Goal: Task Accomplishment & Management: Complete application form

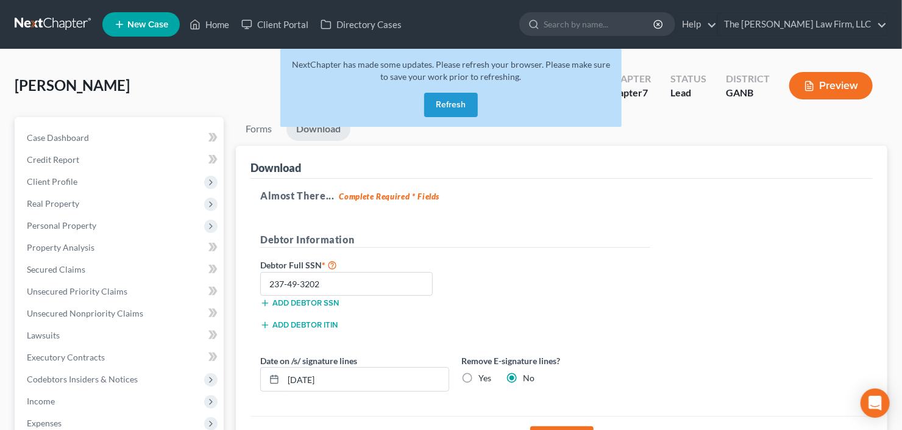
click at [446, 97] on button "Refresh" at bounding box center [451, 105] width 54 height 24
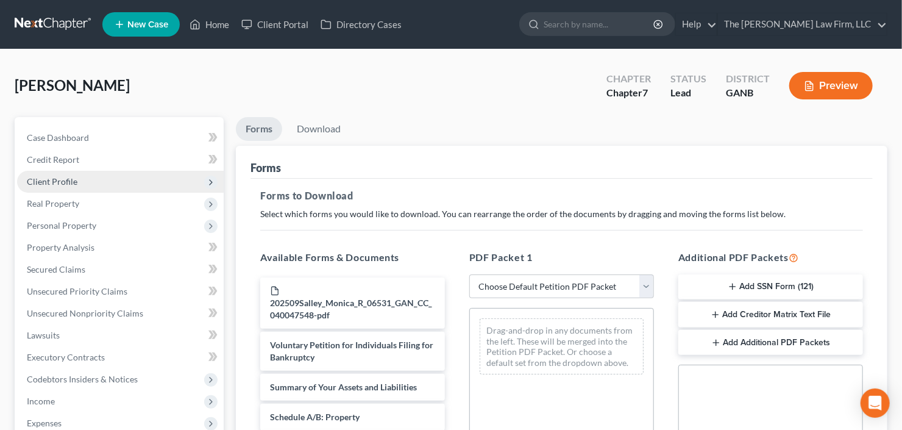
click at [94, 179] on span "Client Profile" at bounding box center [120, 182] width 207 height 22
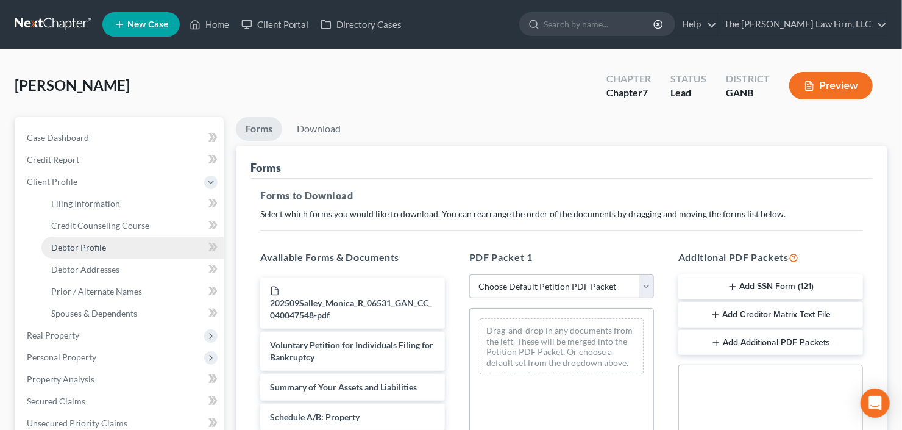
click at [103, 242] on span "Debtor Profile" at bounding box center [78, 247] width 55 height 10
select select "1"
select select "5"
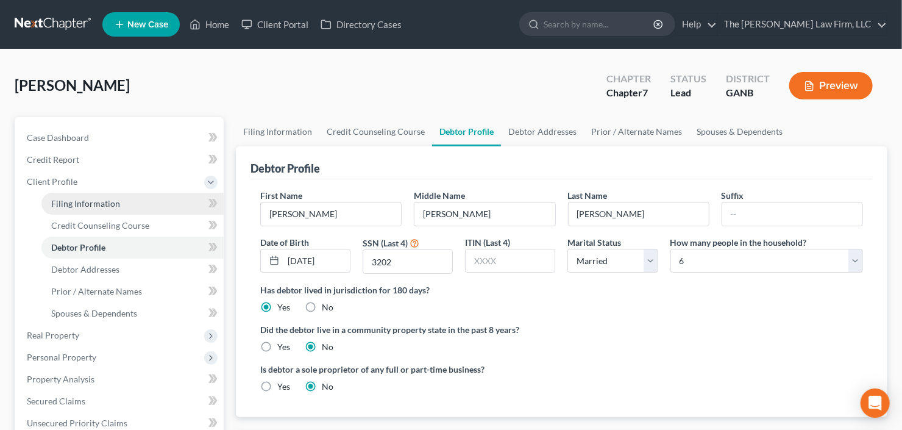
click at [109, 210] on link "Filing Information" at bounding box center [132, 204] width 182 height 22
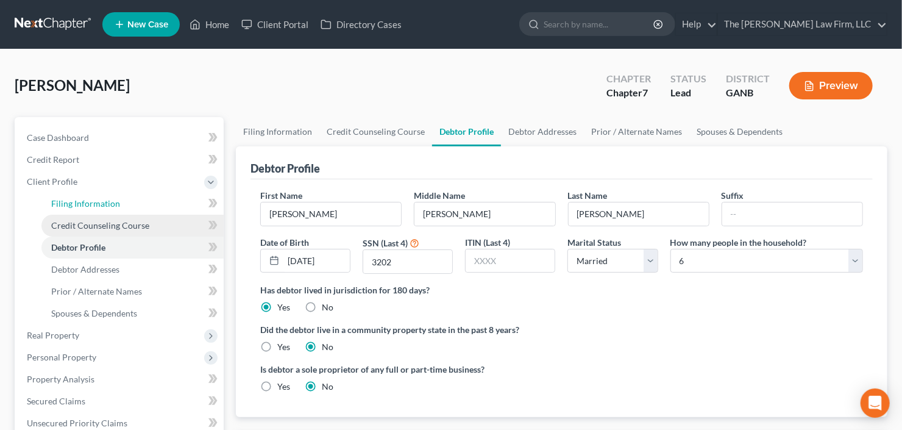
select select "1"
select select "0"
select select "19"
select select "10"
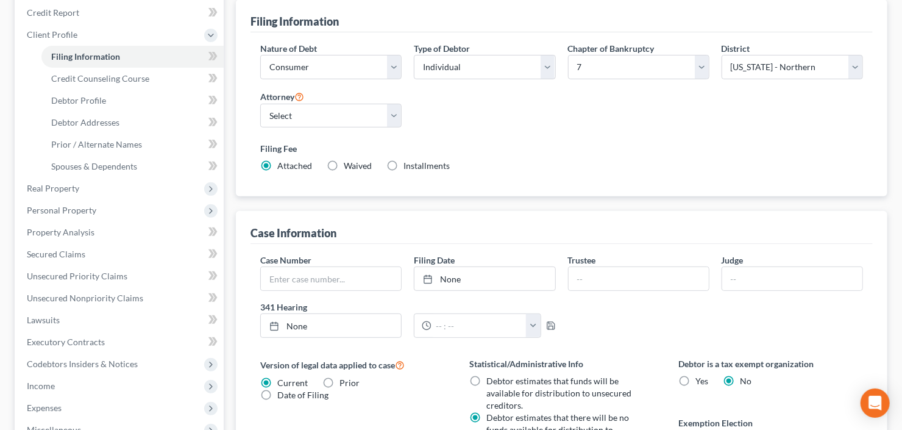
scroll to position [341, 0]
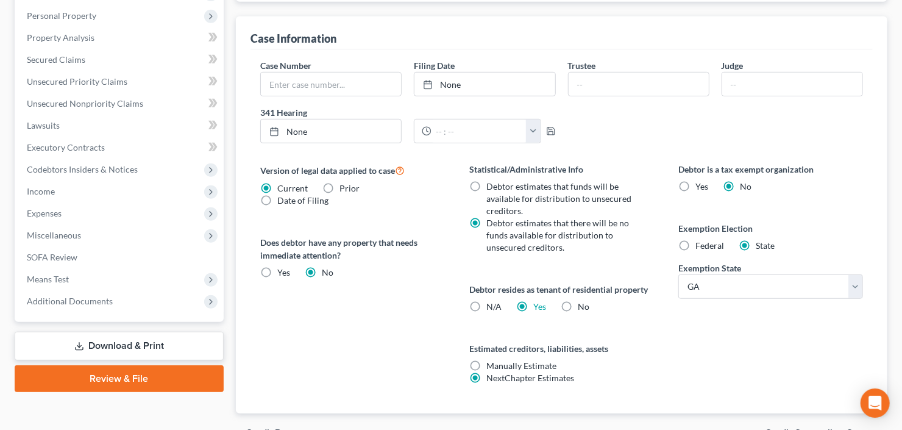
click at [578, 307] on label "No" at bounding box center [584, 307] width 12 height 12
click at [583, 307] on input "No" at bounding box center [587, 305] width 8 height 8
radio input "true"
radio input "false"
click at [661, 323] on div "Statistical/Administrative Info Debtor estimates that funds will be available f…" at bounding box center [561, 288] width 209 height 251
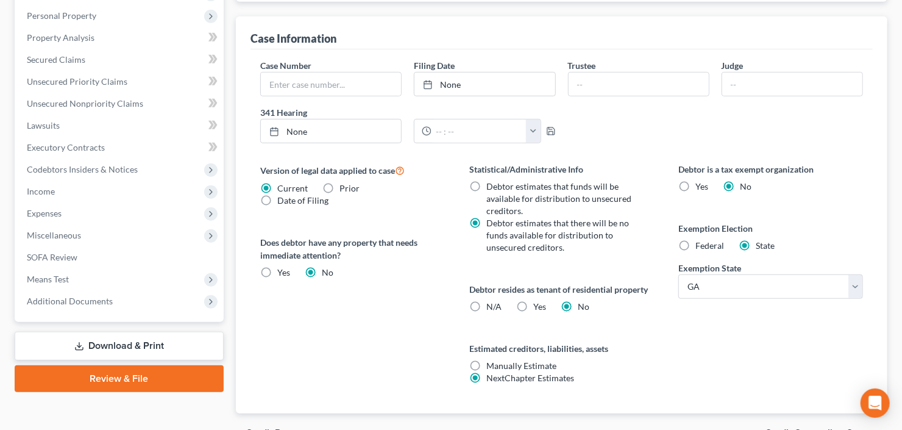
click at [486, 305] on label "N/A" at bounding box center [493, 307] width 15 height 12
click at [491, 305] on input "N/A" at bounding box center [495, 305] width 8 height 8
radio input "true"
radio input "false"
click at [658, 328] on div "Statistical/Administrative Info Debtor estimates that funds will be available f…" at bounding box center [561, 288] width 209 height 251
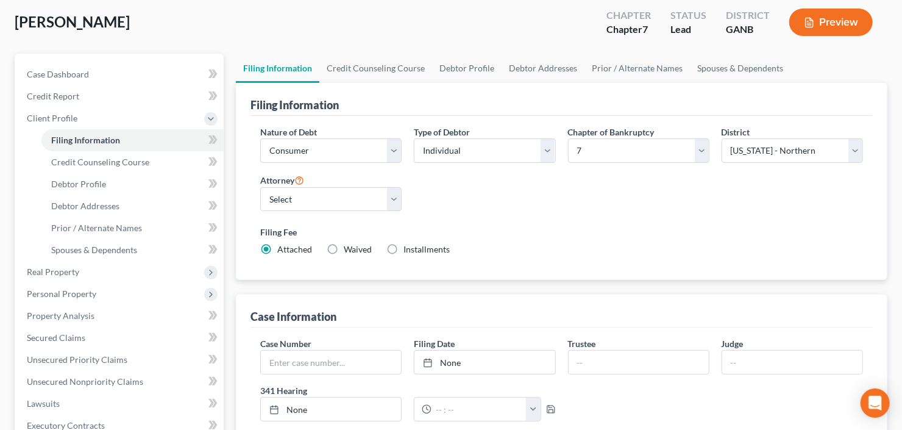
scroll to position [0, 0]
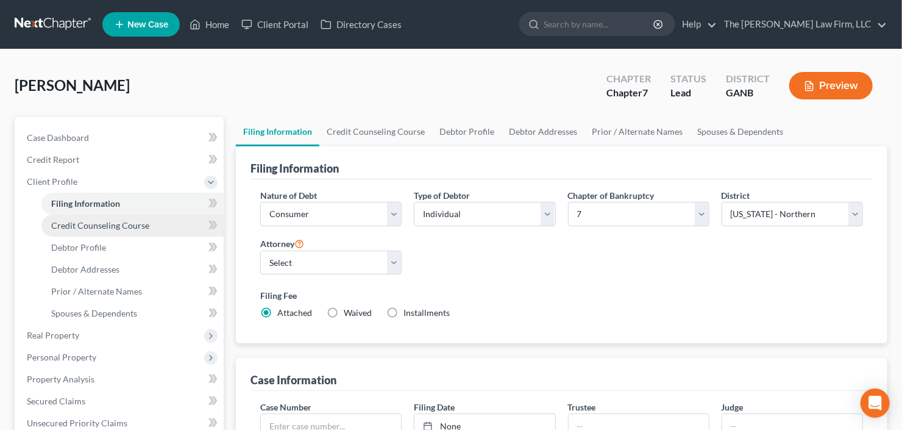
drag, startPoint x: 75, startPoint y: 223, endPoint x: 116, endPoint y: 223, distance: 41.5
click at [75, 223] on span "Credit Counseling Course" at bounding box center [100, 225] width 98 height 10
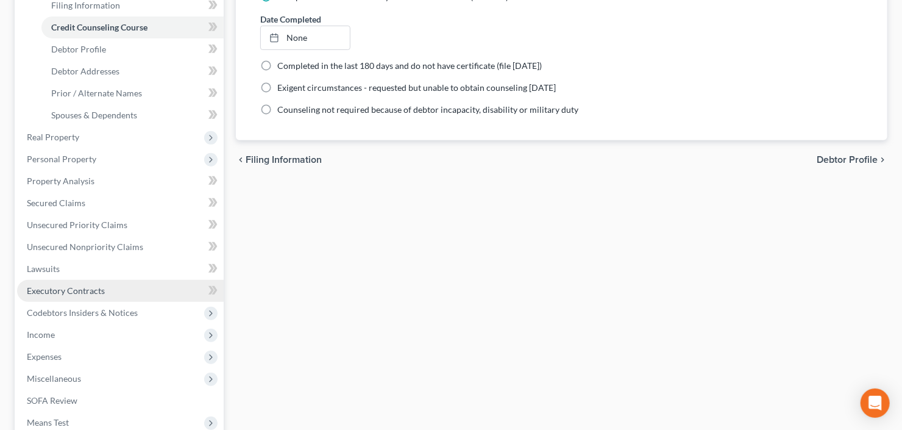
scroll to position [244, 0]
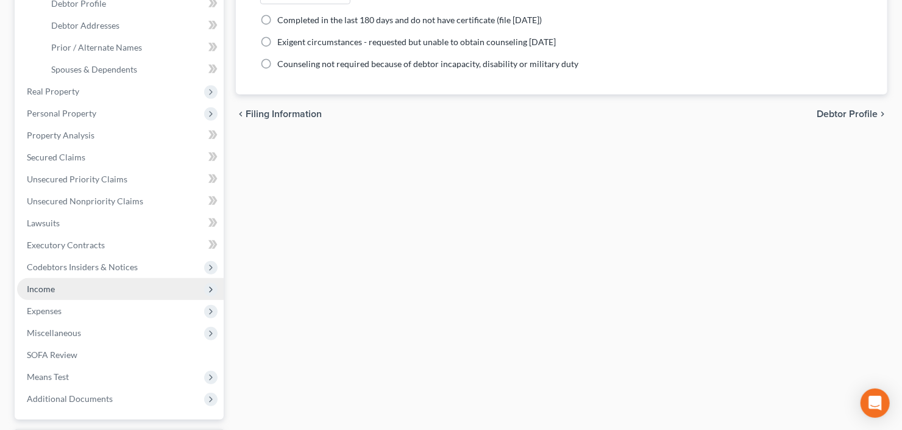
click at [94, 289] on span "Income" at bounding box center [120, 289] width 207 height 22
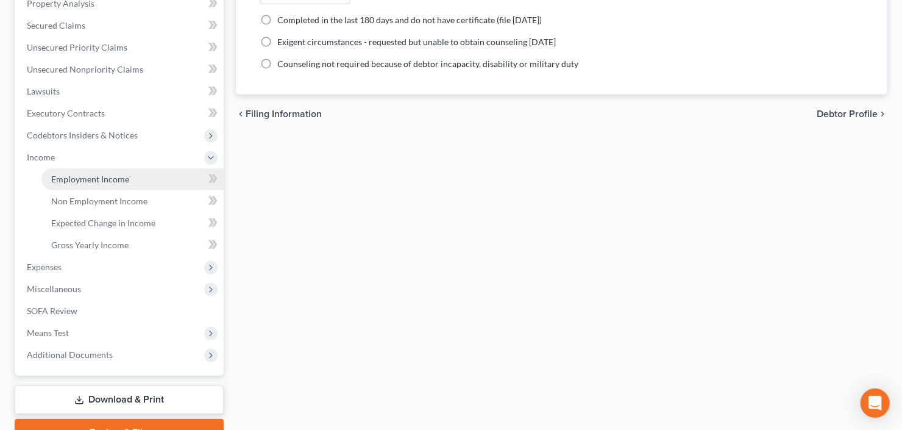
click at [108, 174] on span "Employment Income" at bounding box center [90, 179] width 78 height 10
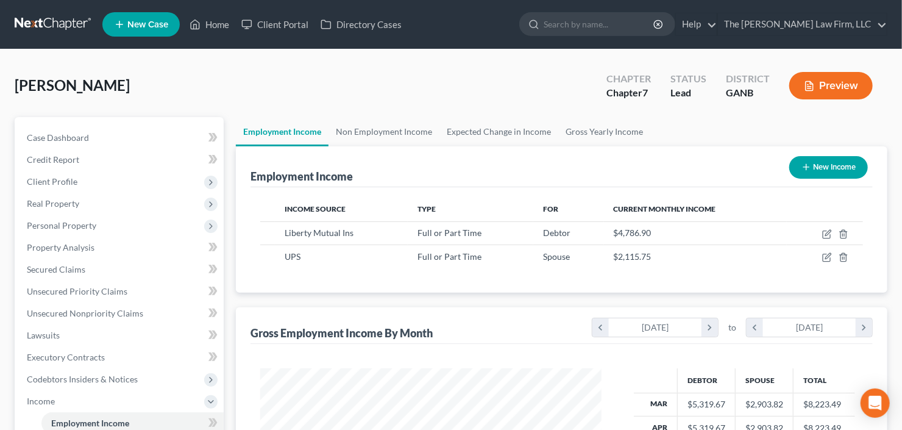
scroll to position [218, 366]
click at [80, 187] on span "Client Profile" at bounding box center [120, 182] width 207 height 22
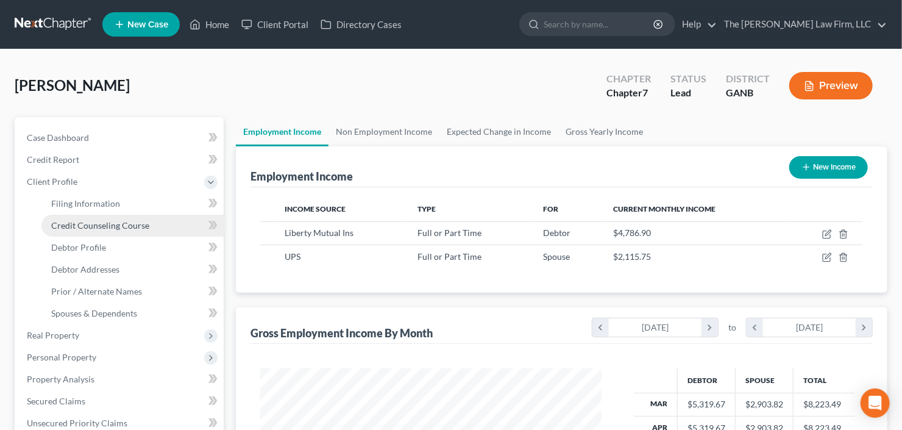
click at [91, 225] on span "Credit Counseling Course" at bounding box center [100, 225] width 98 height 10
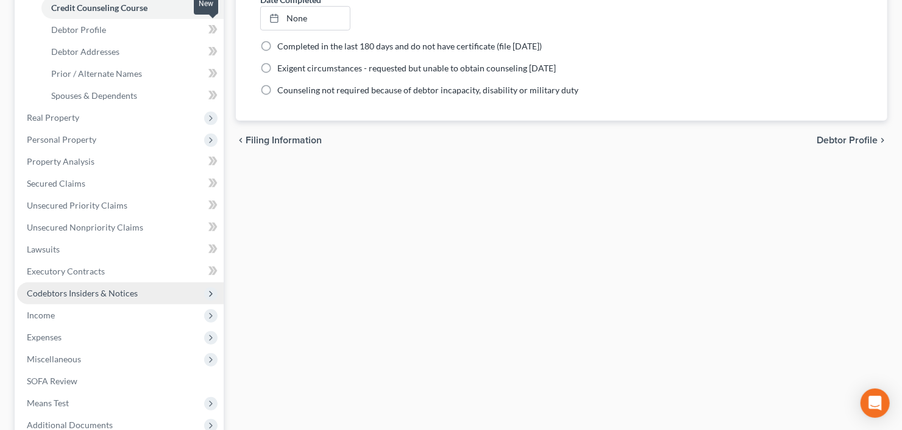
scroll to position [244, 0]
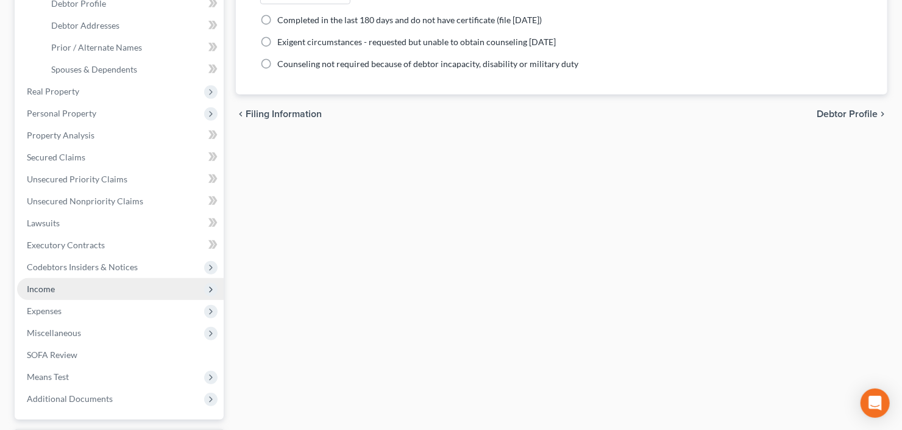
click at [66, 291] on span "Income" at bounding box center [120, 289] width 207 height 22
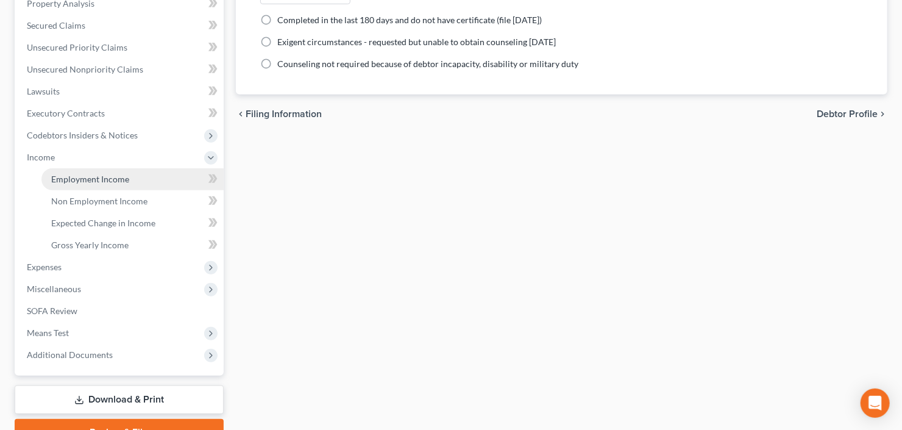
click at [123, 174] on span "Employment Income" at bounding box center [90, 179] width 78 height 10
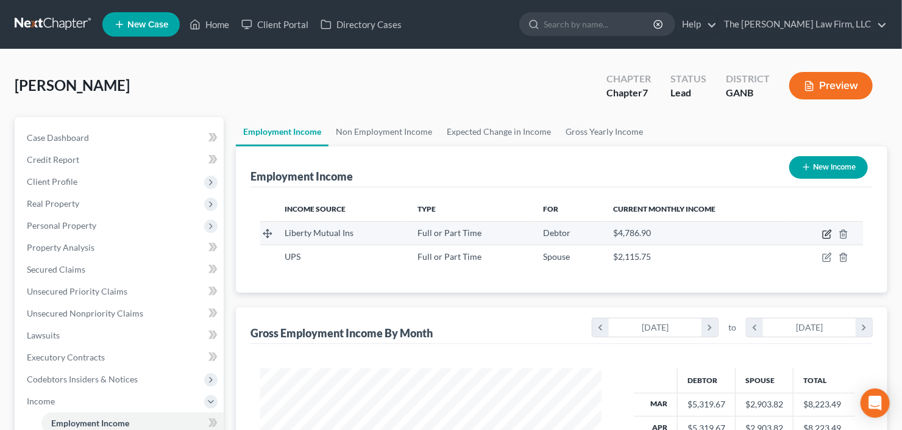
click at [826, 232] on icon "button" at bounding box center [827, 232] width 5 height 5
select select "0"
select select "2"
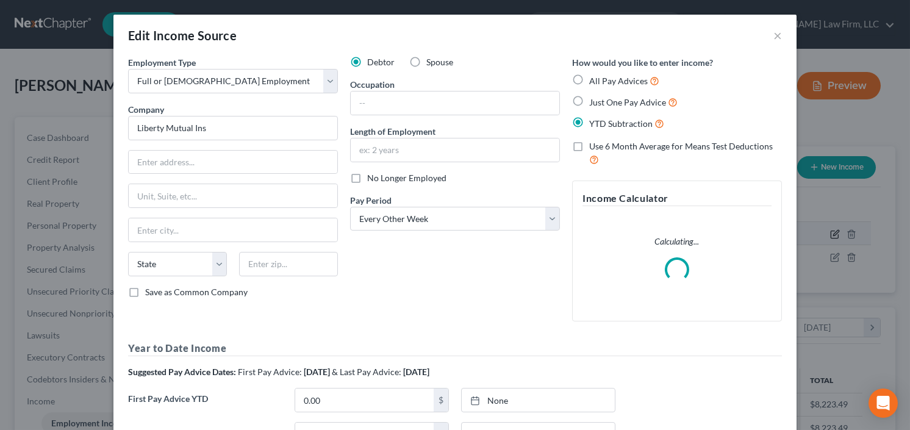
scroll to position [218, 369]
click at [223, 168] on input "text" at bounding box center [233, 162] width 208 height 23
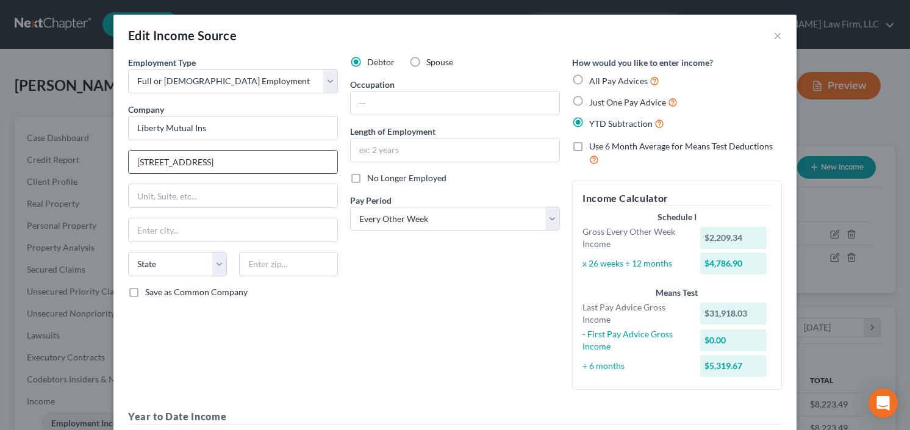
type input "[STREET_ADDRESS]"
type input "02116"
type input "[GEOGRAPHIC_DATA]"
select select "22"
click at [409, 104] on input "text" at bounding box center [455, 102] width 208 height 23
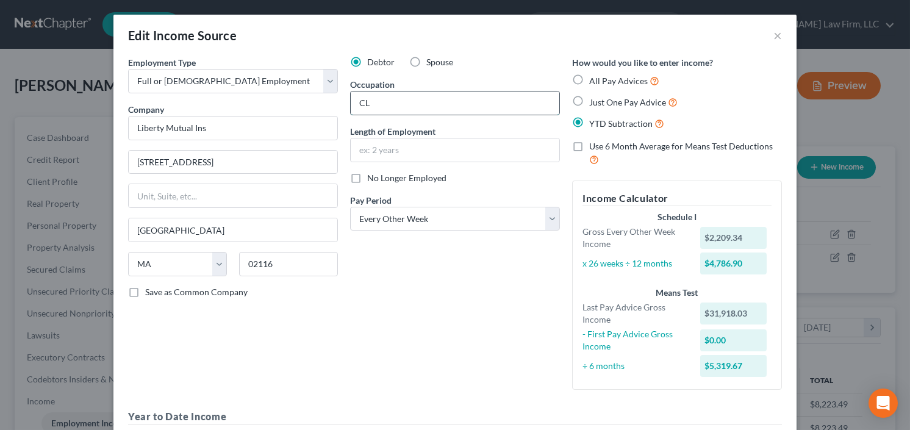
type input "C"
type input "Senior Admin Asso"
click at [389, 153] on input "text" at bounding box center [455, 149] width 208 height 23
type input "S"
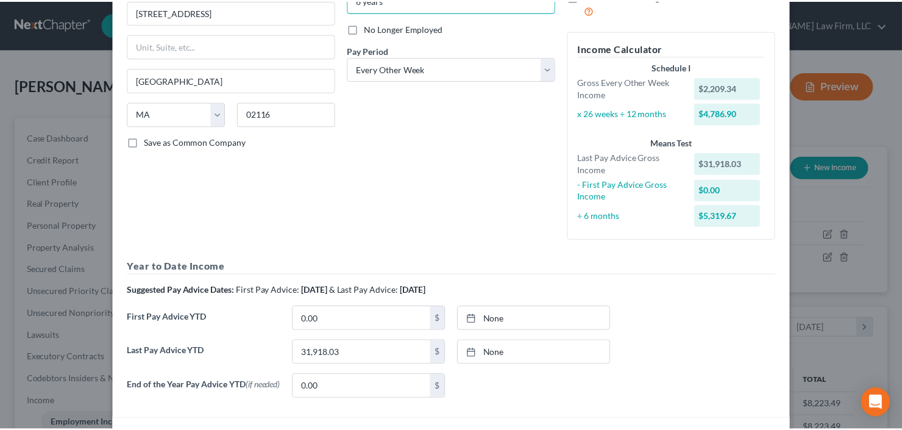
scroll to position [240, 0]
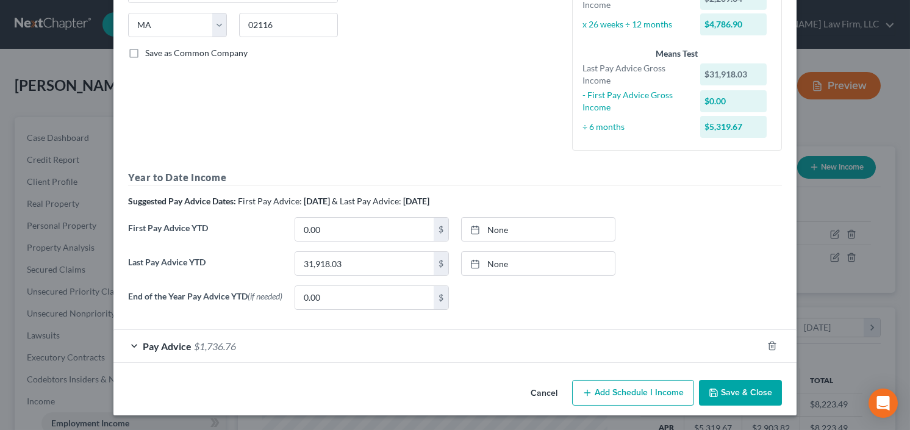
type input "6 years"
click at [700, 393] on button "Save & Close" at bounding box center [740, 393] width 83 height 26
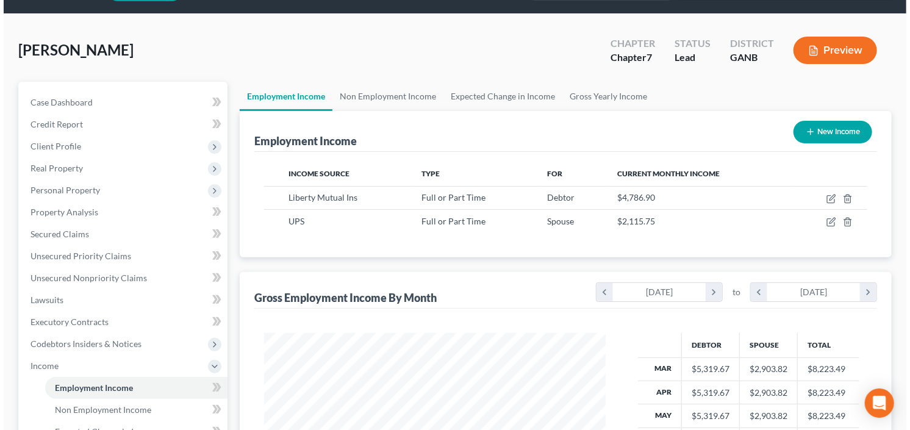
scroll to position [195, 0]
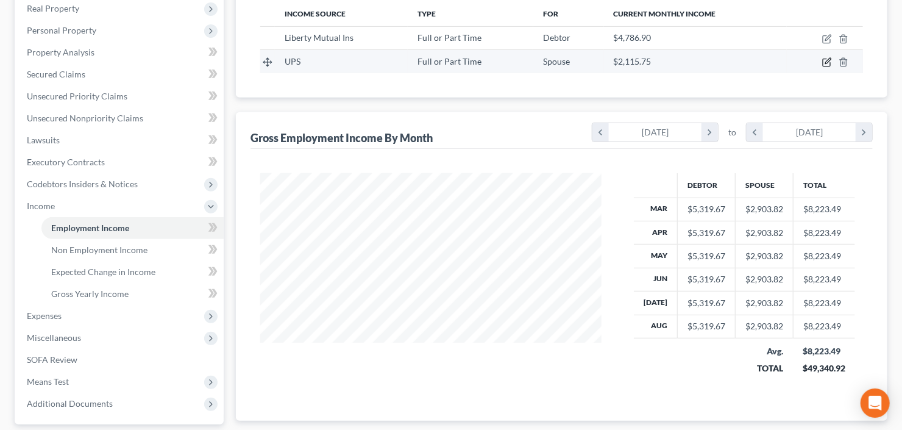
click at [824, 62] on icon "button" at bounding box center [826, 62] width 7 height 7
select select "0"
select select "10"
select select "3"
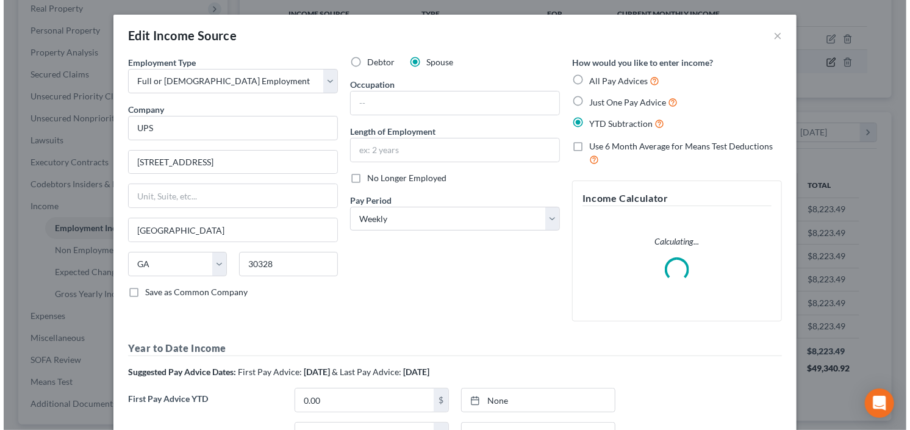
scroll to position [218, 369]
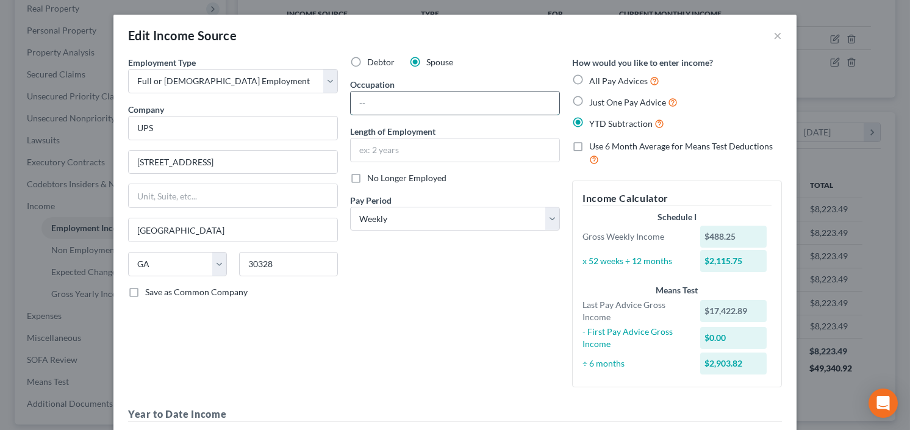
click at [463, 102] on input "text" at bounding box center [455, 102] width 208 height 23
type input "Package Handler"
click at [402, 146] on input "text" at bounding box center [455, 149] width 208 height 23
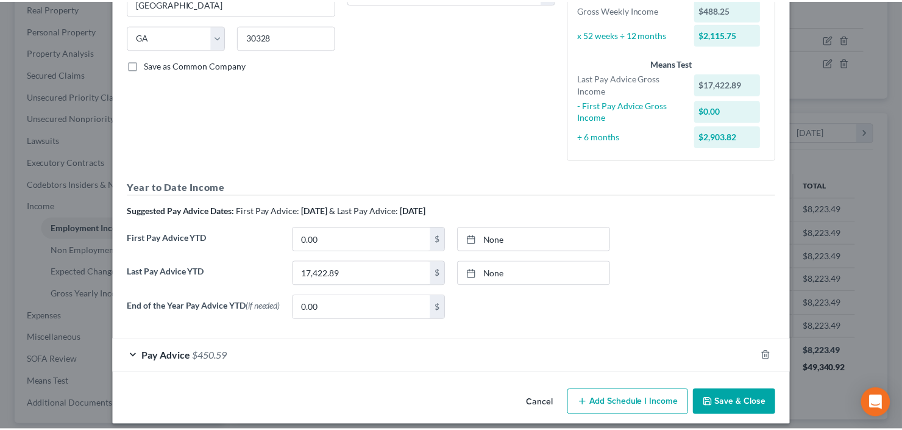
scroll to position [237, 0]
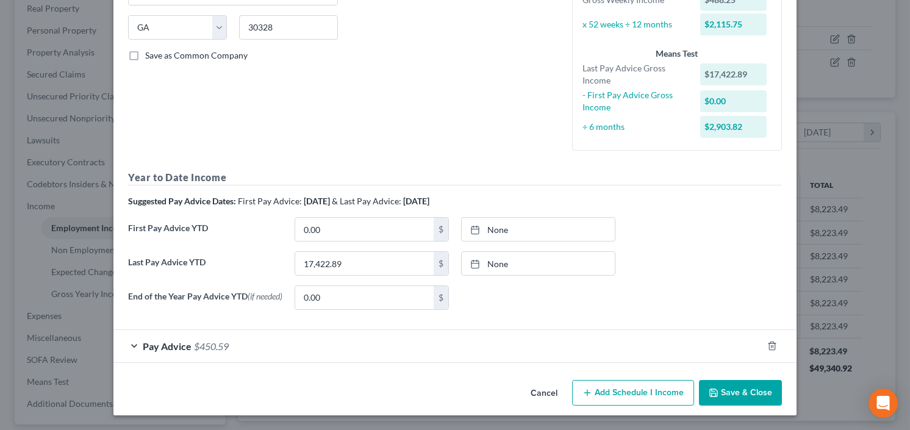
type input "6 years"
click at [720, 399] on button "Save & Close" at bounding box center [740, 393] width 83 height 26
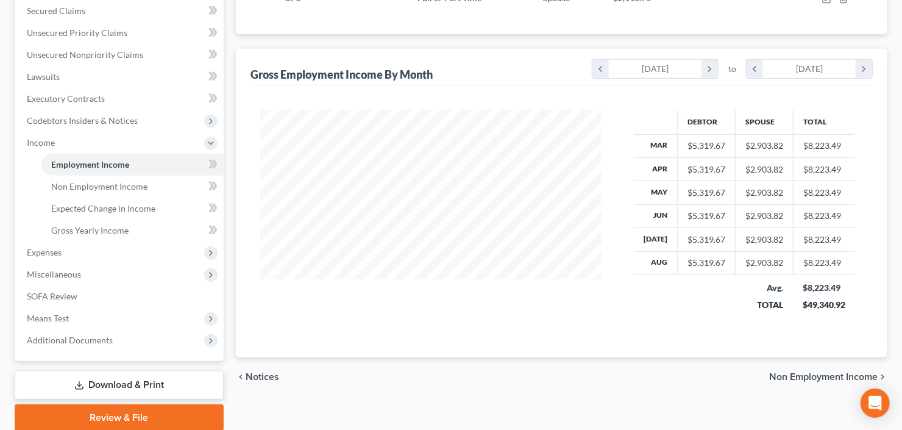
scroll to position [206, 0]
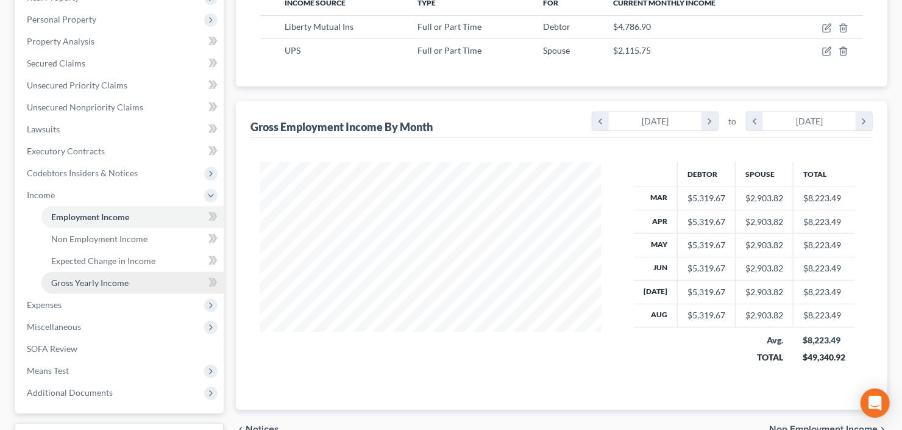
click at [79, 290] on link "Gross Yearly Income" at bounding box center [132, 283] width 182 height 22
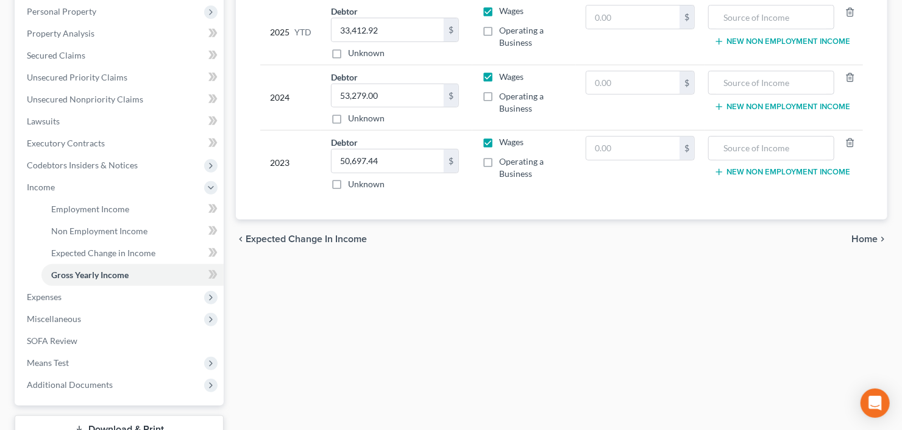
scroll to position [293, 0]
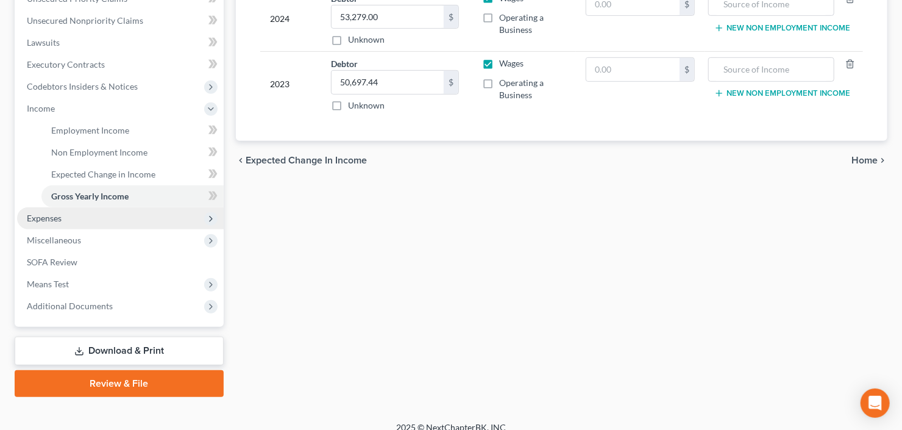
click at [32, 221] on span "Expenses" at bounding box center [44, 218] width 35 height 10
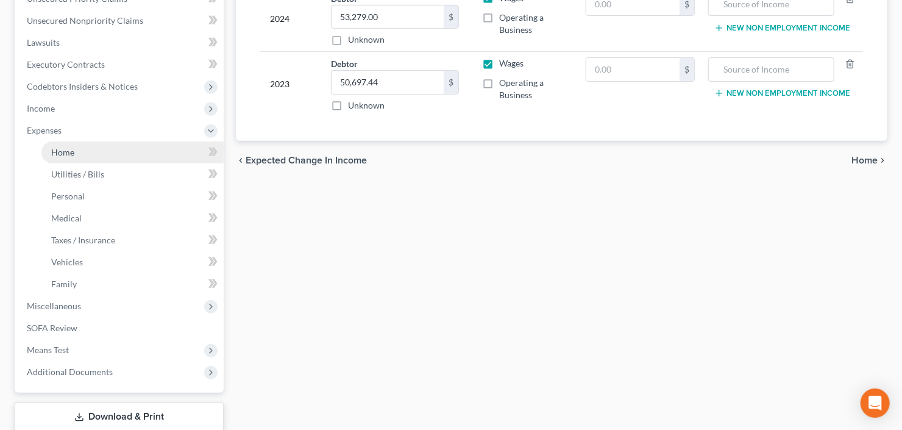
click at [100, 149] on link "Home" at bounding box center [132, 152] width 182 height 22
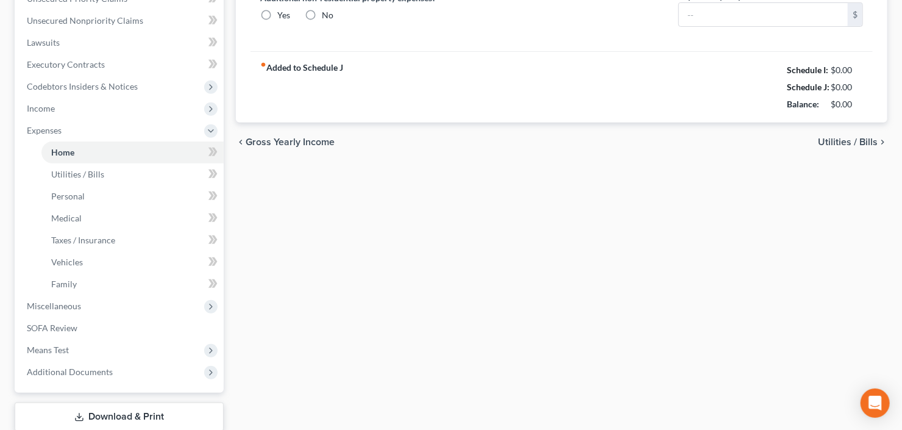
type input "2,492.00"
type input "0.00"
radio input "true"
type input "0.00"
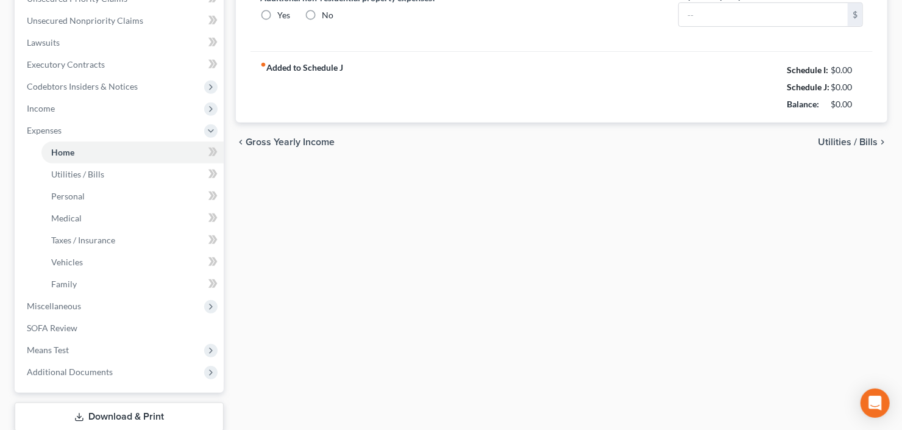
type input "20.00"
type input "0.00"
type input "100.00"
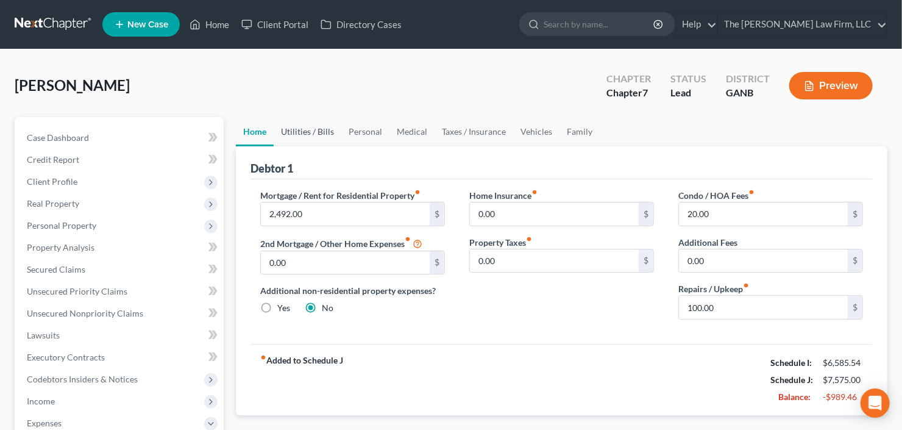
click at [309, 137] on link "Utilities / Bills" at bounding box center [308, 131] width 68 height 29
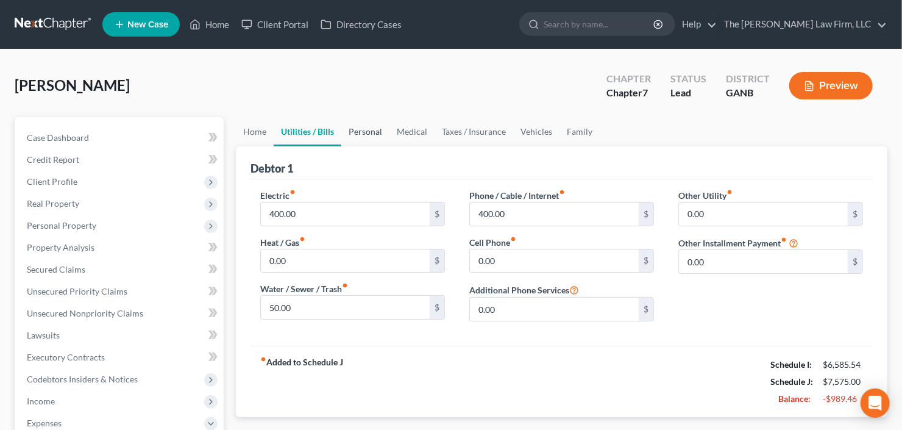
click at [367, 127] on link "Personal" at bounding box center [365, 131] width 48 height 29
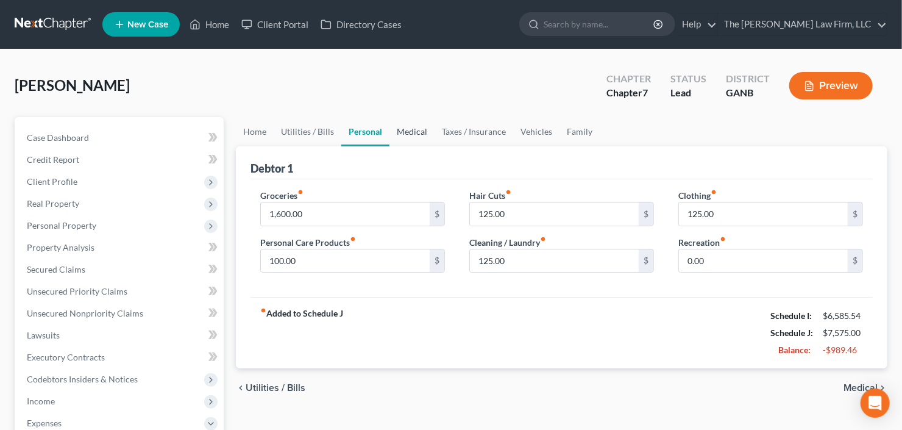
click at [408, 126] on link "Medical" at bounding box center [412, 131] width 45 height 29
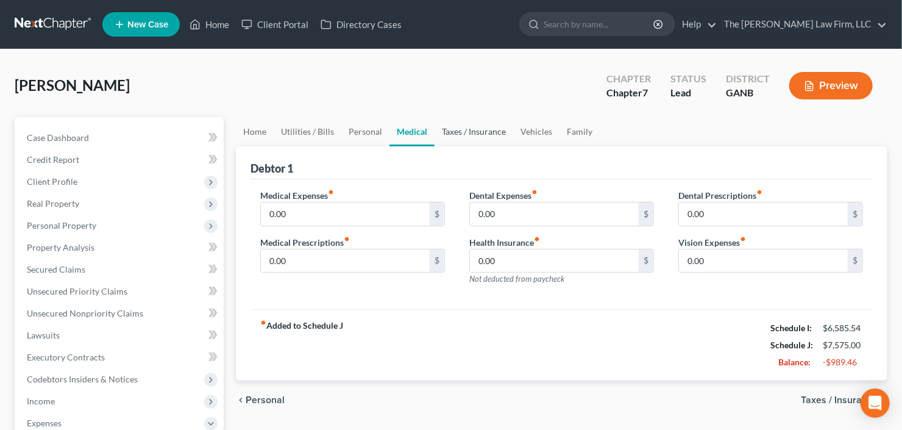
click at [454, 127] on link "Taxes / Insurance" at bounding box center [474, 131] width 79 height 29
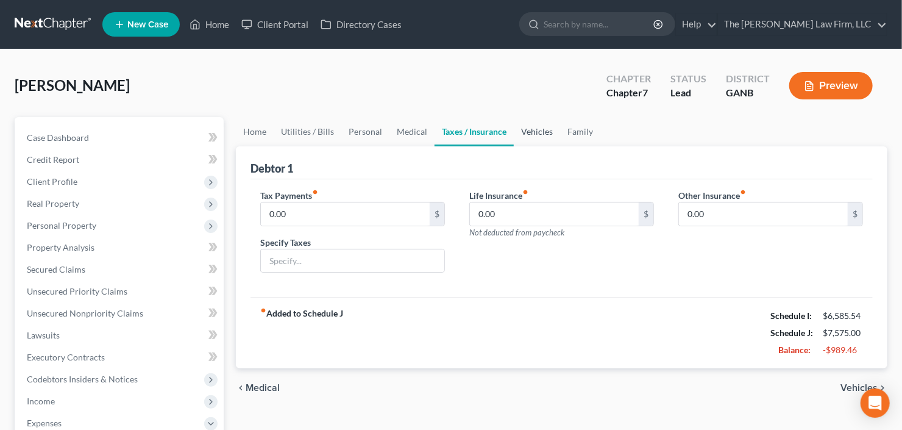
click at [543, 130] on link "Vehicles" at bounding box center [537, 131] width 46 height 29
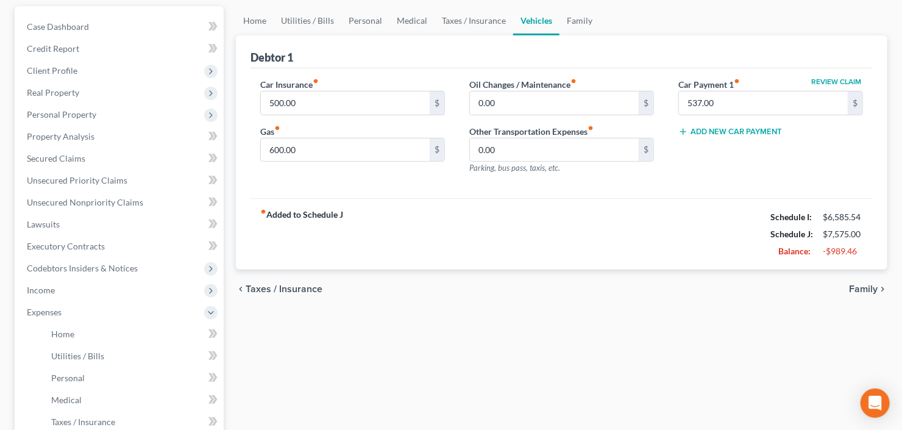
scroll to position [146, 0]
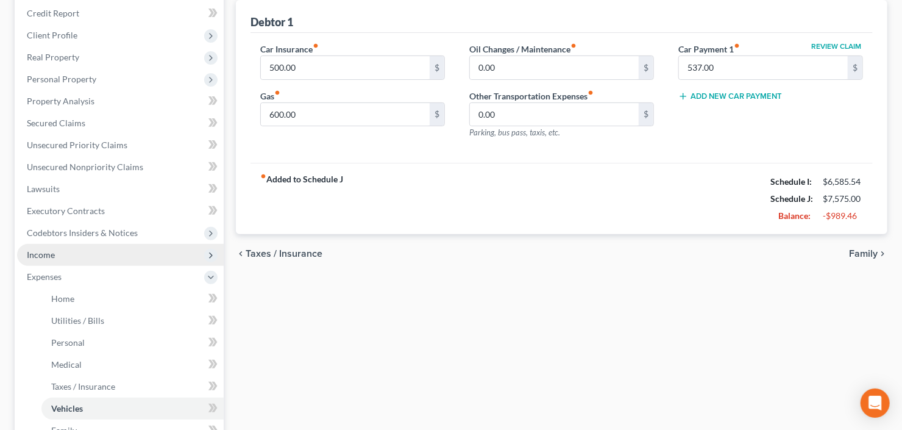
click at [97, 254] on span "Income" at bounding box center [120, 255] width 207 height 22
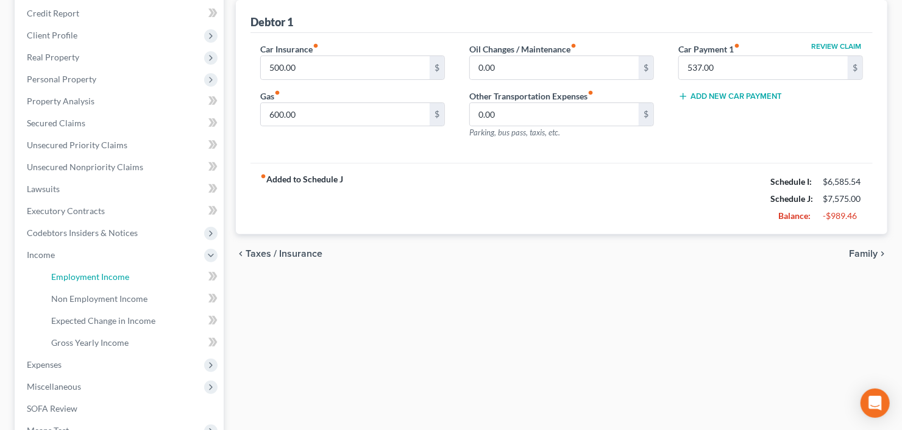
drag, startPoint x: 91, startPoint y: 283, endPoint x: 248, endPoint y: 259, distance: 159.2
click at [91, 283] on link "Employment Income" at bounding box center [132, 277] width 182 height 22
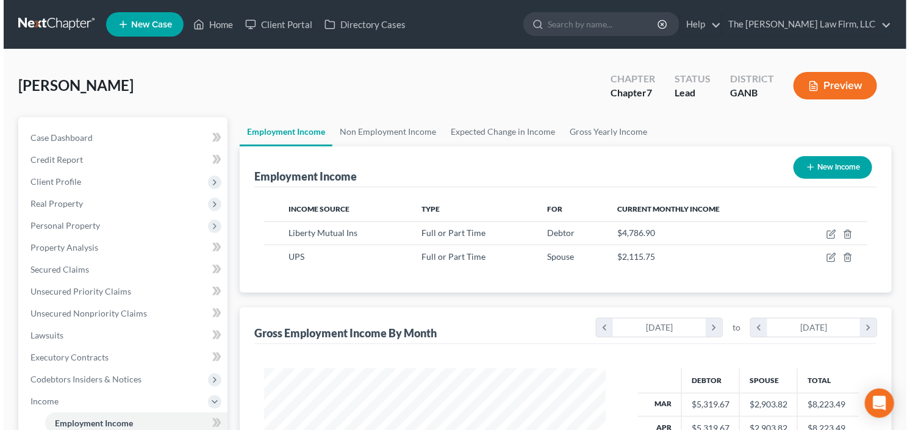
scroll to position [218, 366]
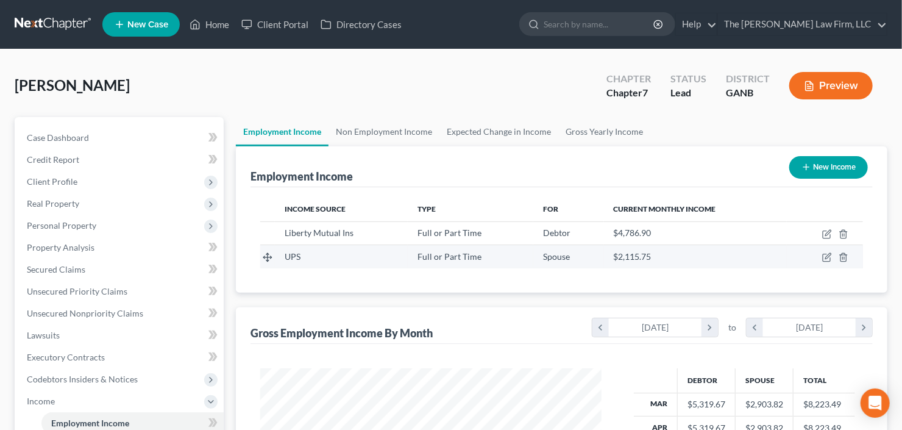
click at [825, 262] on td at bounding box center [825, 256] width 76 height 23
click at [824, 259] on icon "button" at bounding box center [827, 257] width 10 height 10
select select "0"
select select "10"
select select "3"
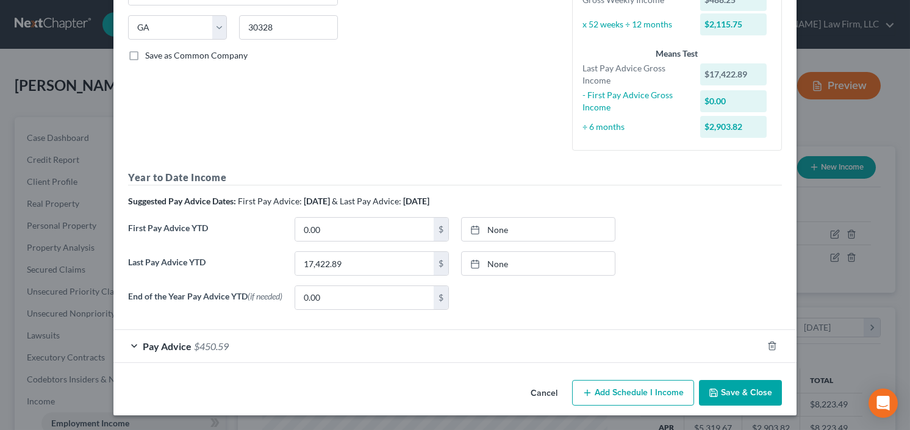
scroll to position [237, 0]
drag, startPoint x: 182, startPoint y: 349, endPoint x: 188, endPoint y: 342, distance: 9.1
click at [182, 349] on span "Pay Advice" at bounding box center [167, 346] width 49 height 12
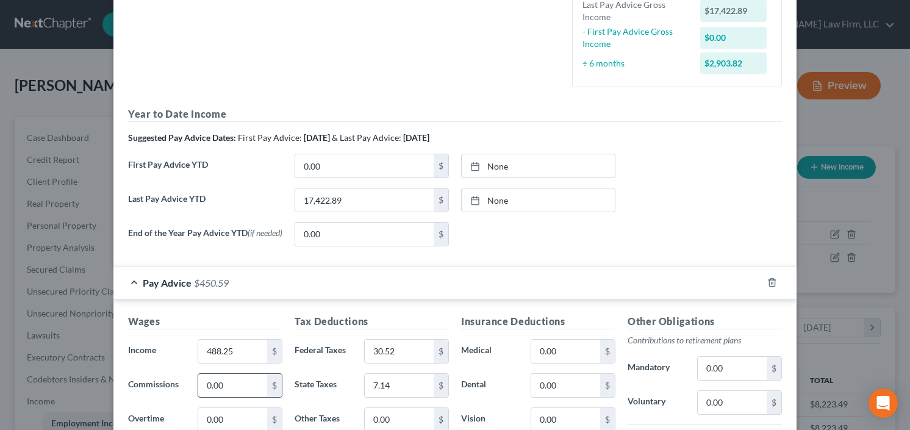
scroll to position [335, 0]
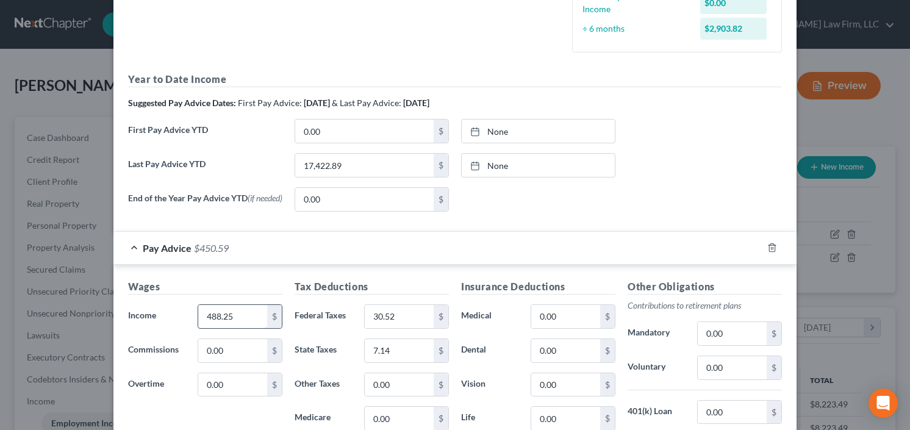
click at [239, 315] on input "488.25" at bounding box center [232, 316] width 69 height 23
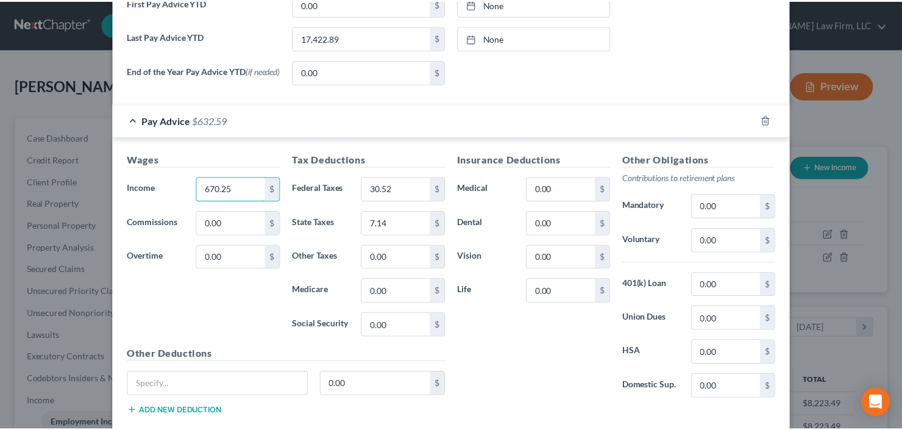
scroll to position [533, 0]
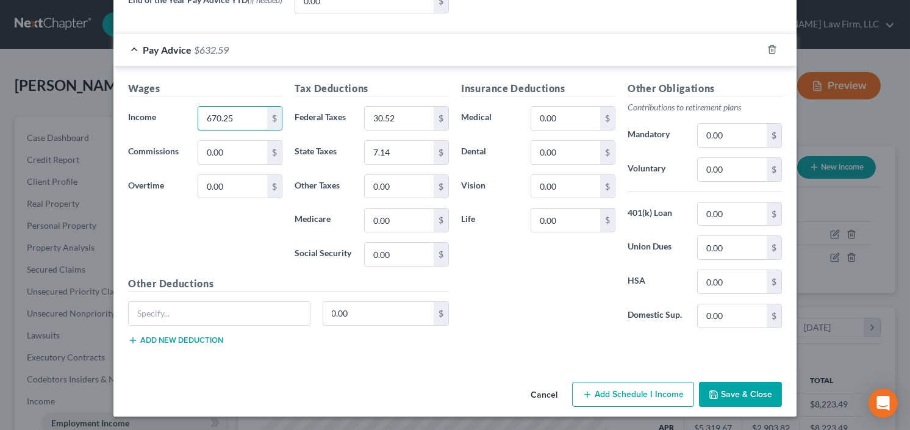
type input "670.25"
click at [733, 391] on button "Save & Close" at bounding box center [740, 395] width 83 height 26
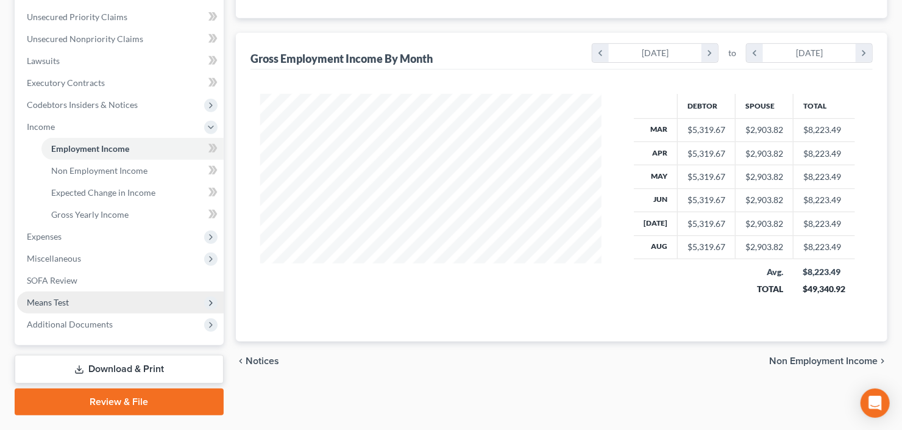
scroll to position [304, 0]
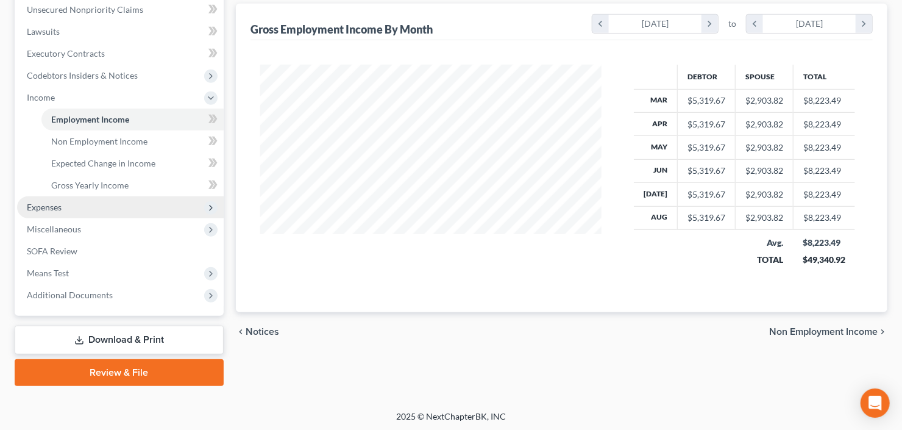
click at [71, 202] on span "Expenses" at bounding box center [120, 207] width 207 height 22
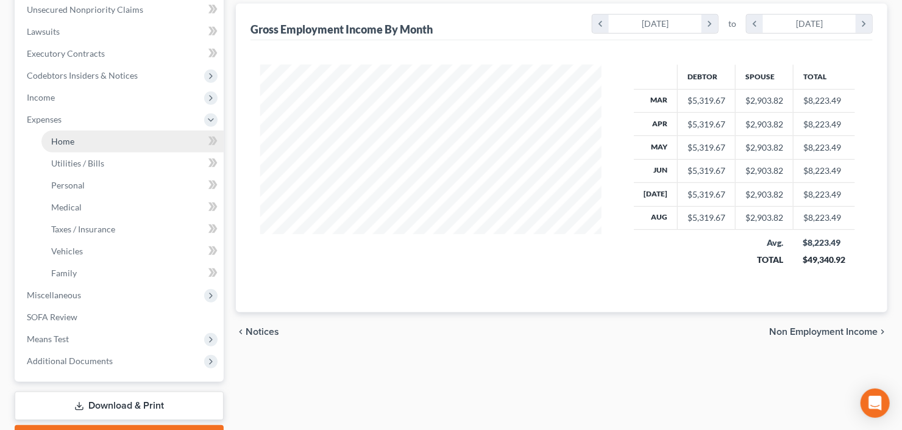
click at [80, 135] on link "Home" at bounding box center [132, 141] width 182 height 22
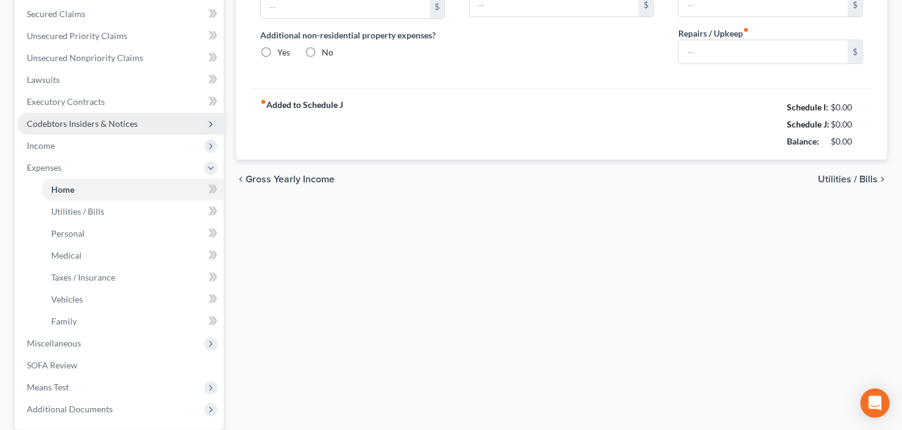
type input "2,492.00"
type input "0.00"
radio input "true"
type input "0.00"
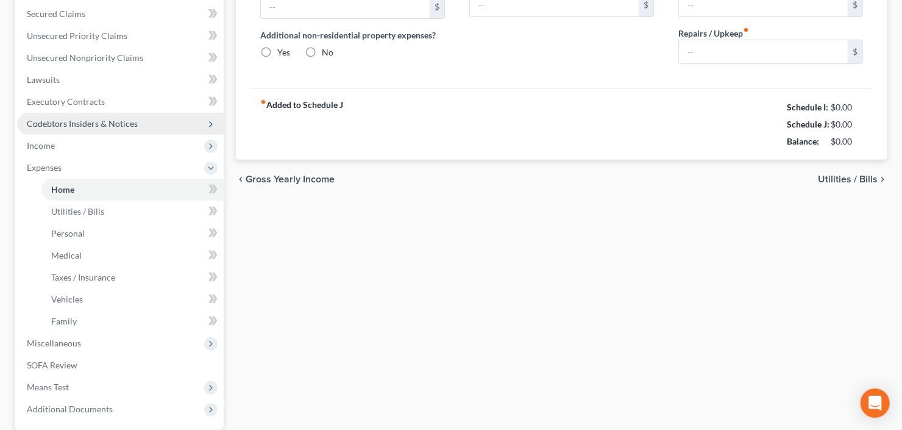
type input "20.00"
type input "0.00"
type input "100.00"
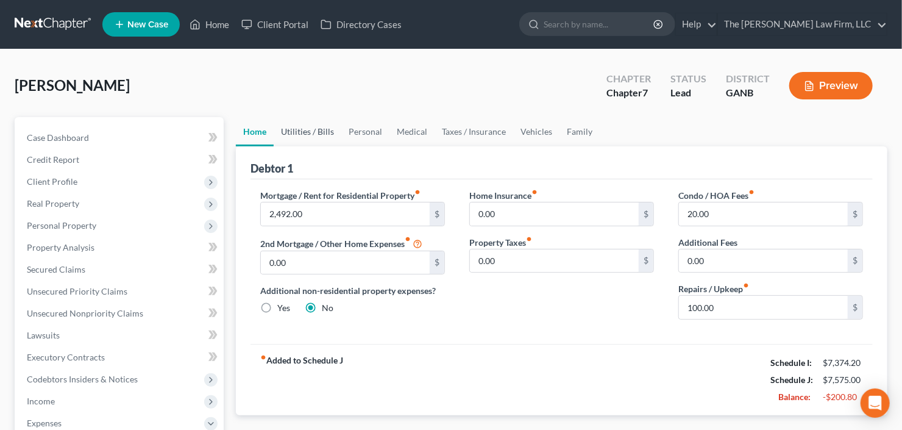
drag, startPoint x: 291, startPoint y: 131, endPoint x: 331, endPoint y: 127, distance: 40.4
click at [291, 130] on link "Utilities / Bills" at bounding box center [308, 131] width 68 height 29
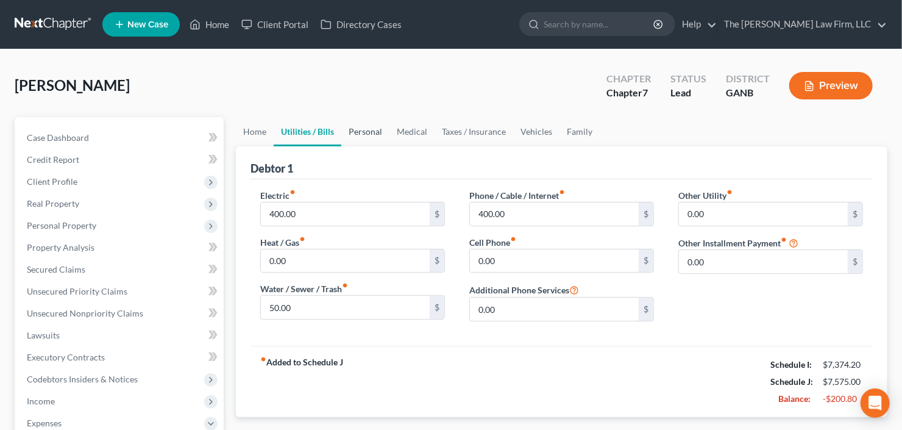
click at [374, 127] on link "Personal" at bounding box center [365, 131] width 48 height 29
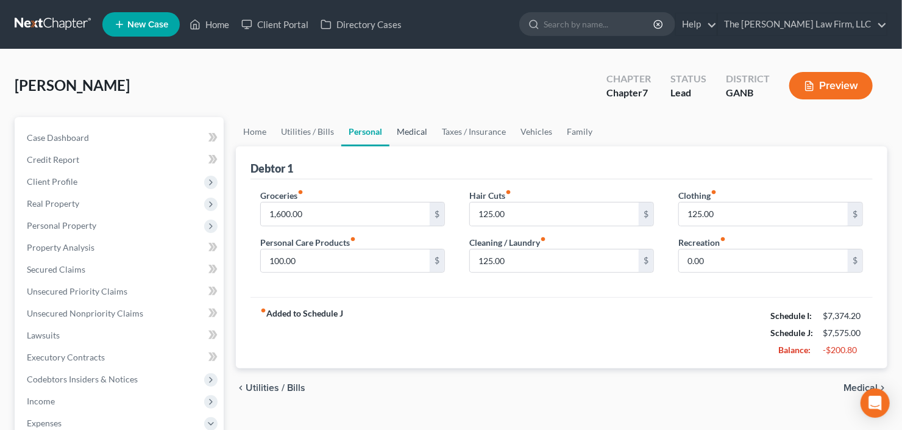
click at [415, 128] on link "Medical" at bounding box center [412, 131] width 45 height 29
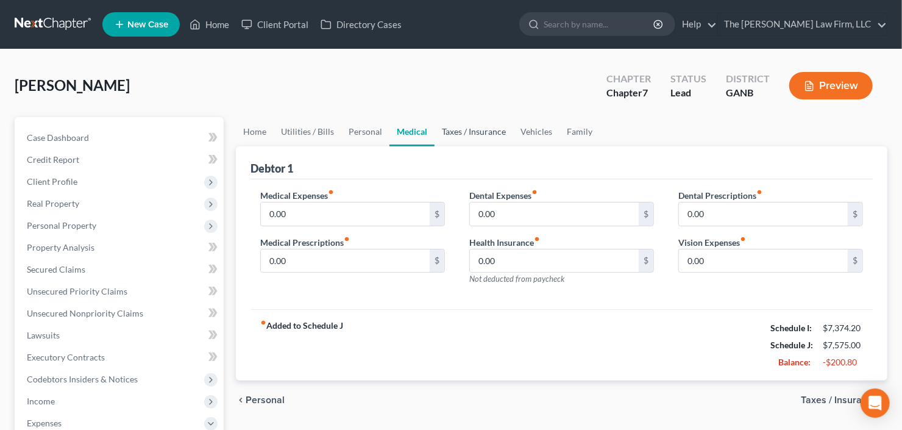
click at [489, 130] on link "Taxes / Insurance" at bounding box center [474, 131] width 79 height 29
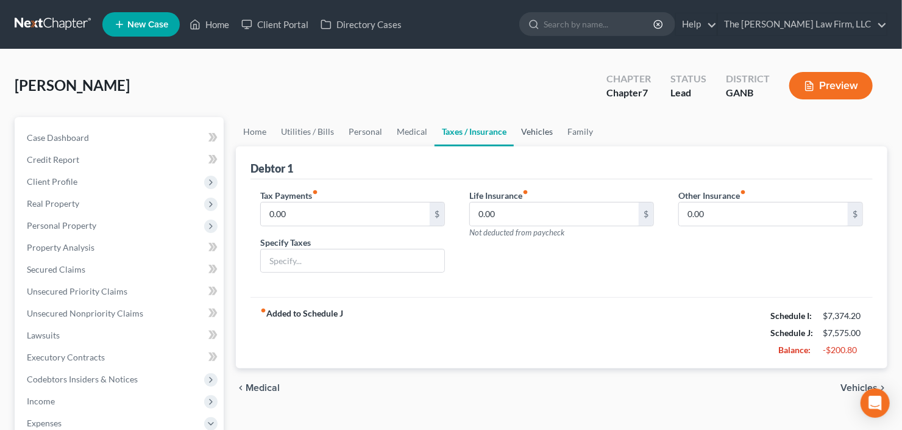
click at [544, 130] on link "Vehicles" at bounding box center [537, 131] width 46 height 29
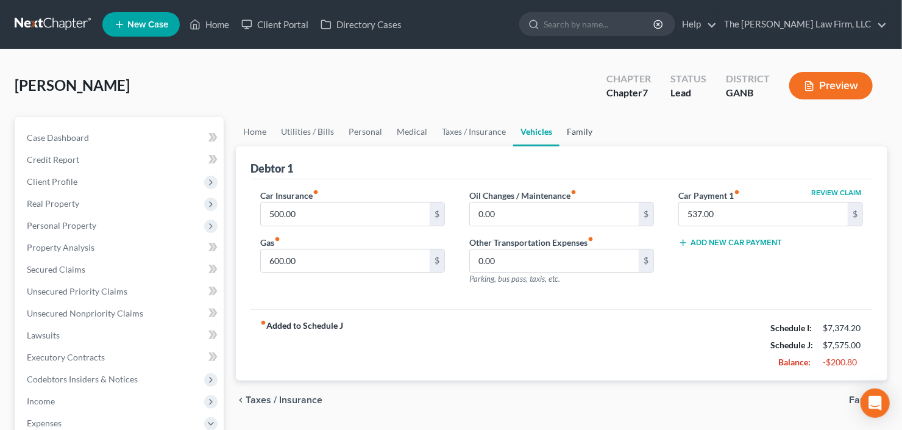
click at [578, 129] on link "Family" at bounding box center [580, 131] width 40 height 29
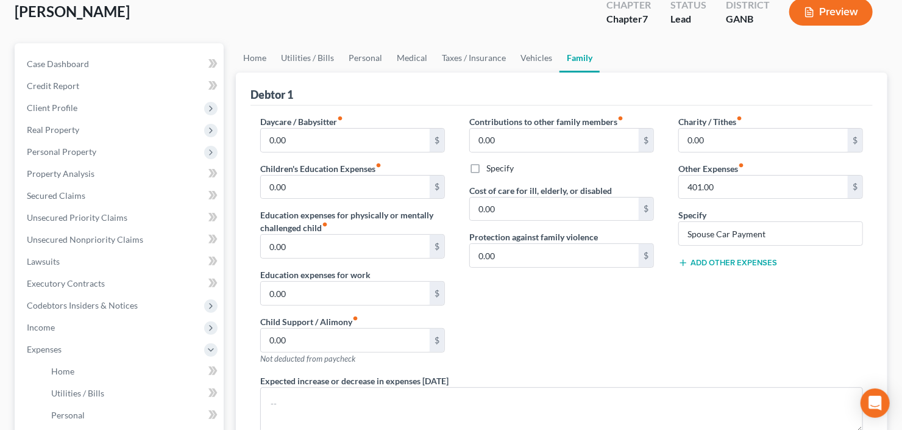
scroll to position [98, 0]
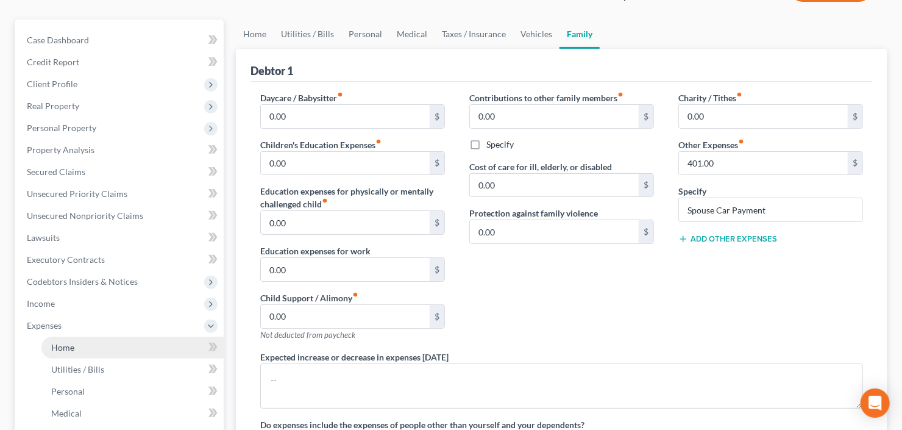
click at [90, 353] on link "Home" at bounding box center [132, 348] width 182 height 22
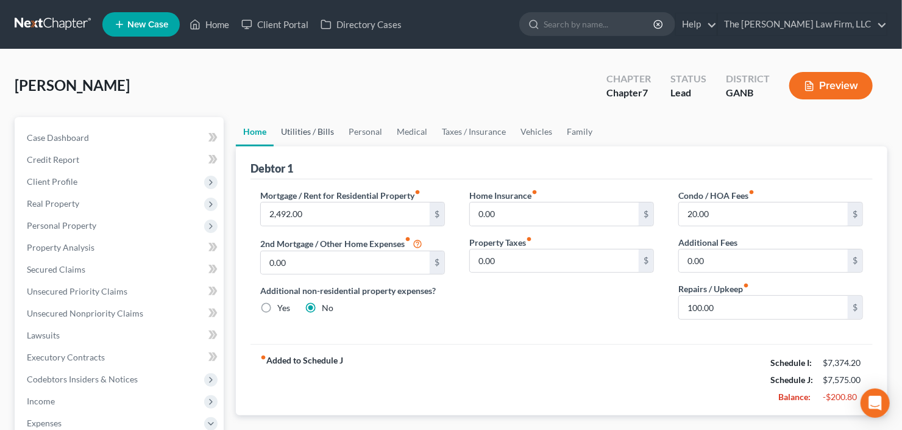
click at [304, 138] on link "Utilities / Bills" at bounding box center [308, 131] width 68 height 29
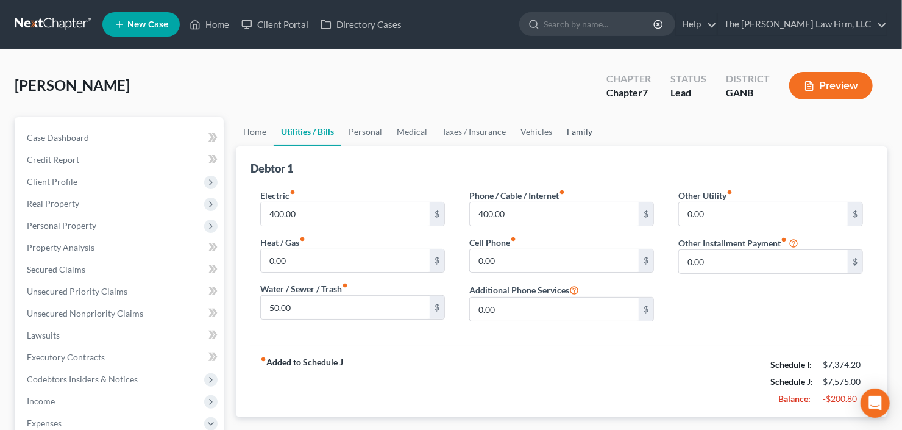
click at [580, 130] on link "Family" at bounding box center [580, 131] width 40 height 29
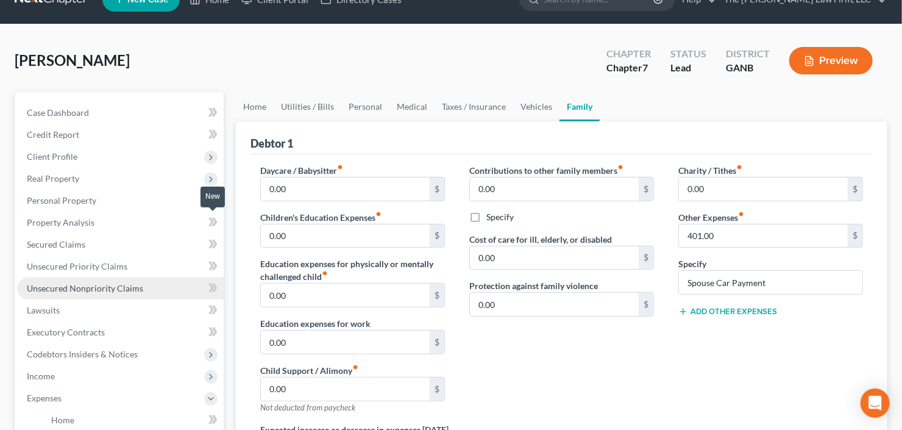
scroll to position [49, 0]
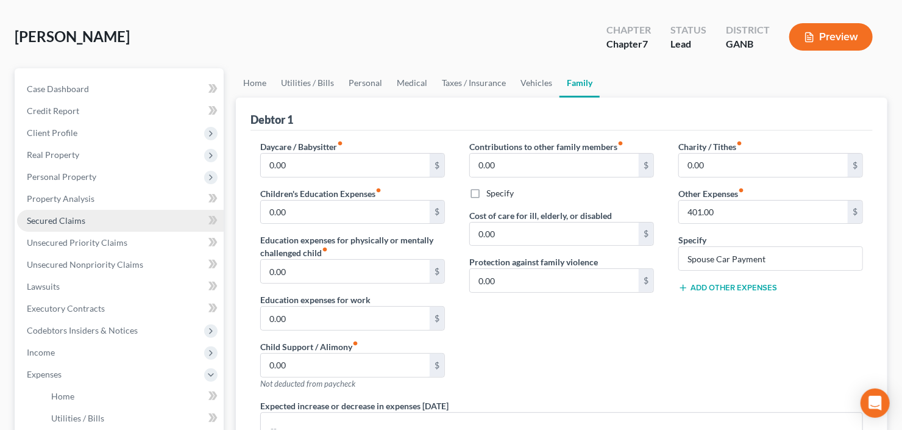
click at [68, 219] on span "Secured Claims" at bounding box center [56, 220] width 59 height 10
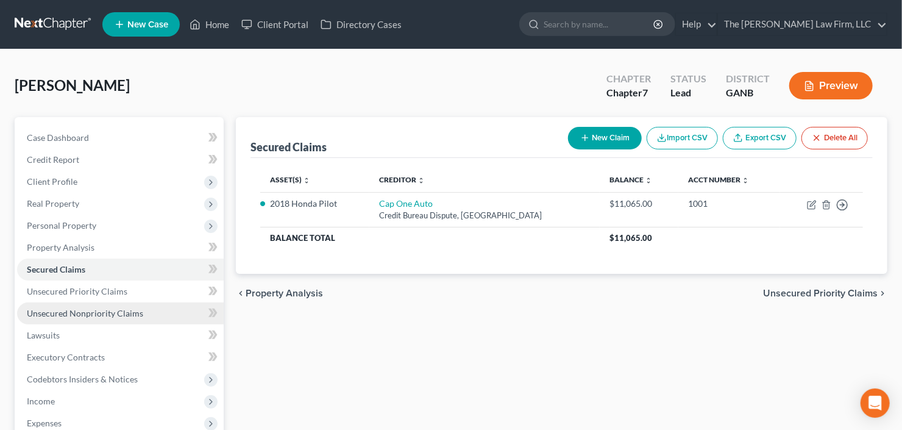
drag, startPoint x: 69, startPoint y: 310, endPoint x: 102, endPoint y: 301, distance: 34.0
click at [69, 310] on span "Unsecured Nonpriority Claims" at bounding box center [85, 313] width 116 height 10
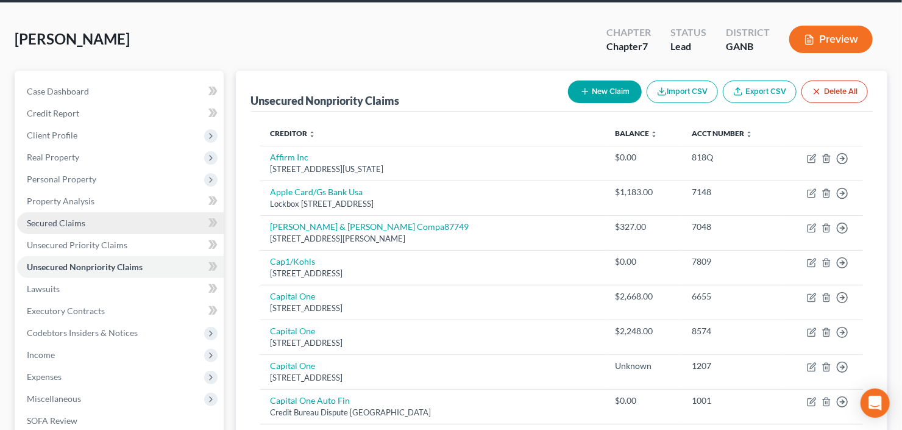
scroll to position [193, 0]
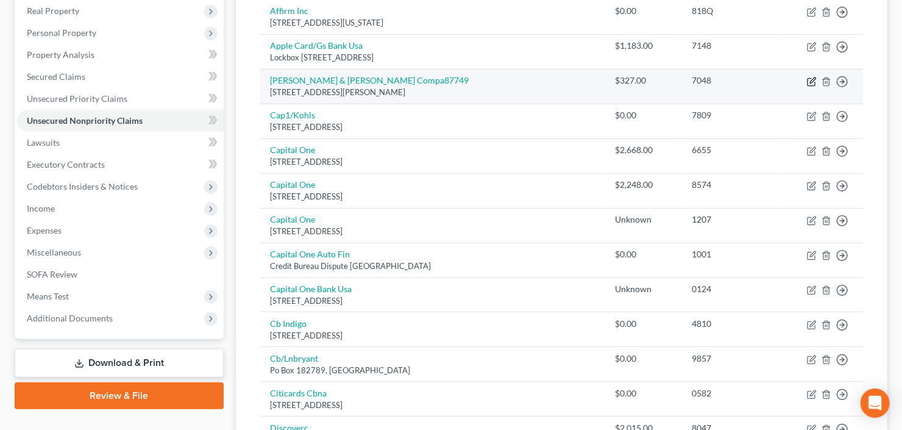
click at [811, 80] on icon "button" at bounding box center [812, 79] width 5 height 5
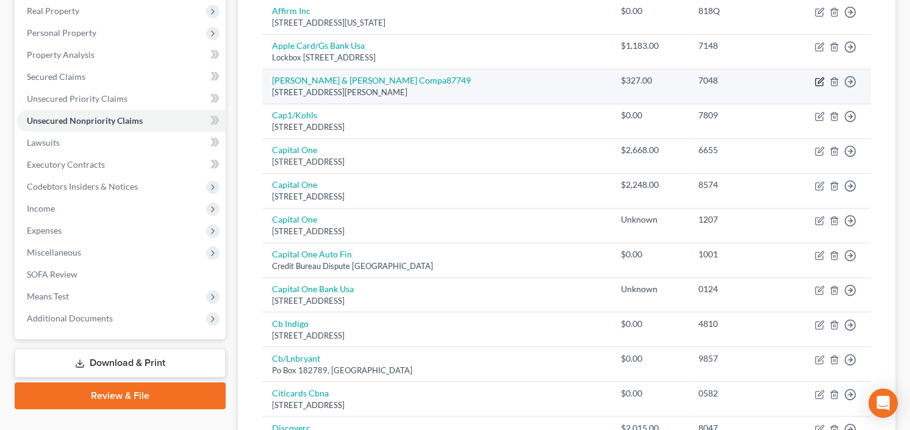
select select "4"
select select "1"
select select "0"
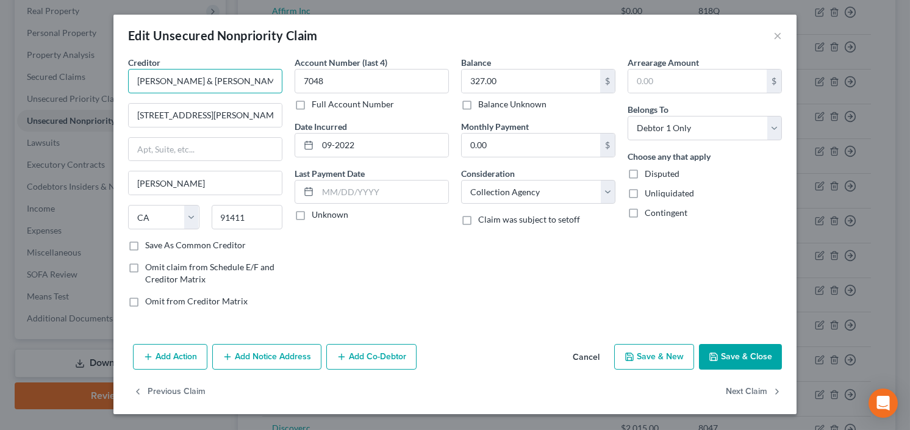
drag, startPoint x: 218, startPoint y: 79, endPoint x: 289, endPoint y: 77, distance: 70.8
click at [289, 77] on div "Creditor * [PERSON_NAME] & [PERSON_NAME] Compa87749 5805 [PERSON_NAME] Blvd Fl …" at bounding box center [455, 186] width 666 height 261
type input "[PERSON_NAME] & [PERSON_NAME]"
click at [751, 357] on button "Save & Close" at bounding box center [740, 357] width 83 height 26
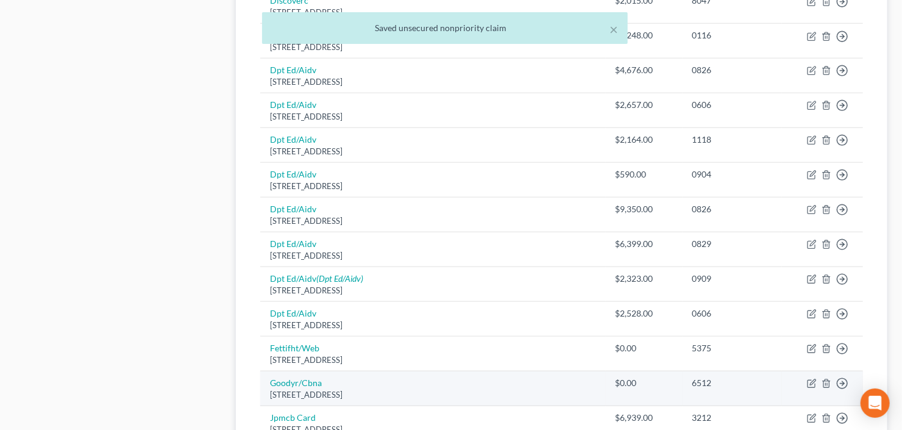
scroll to position [388, 0]
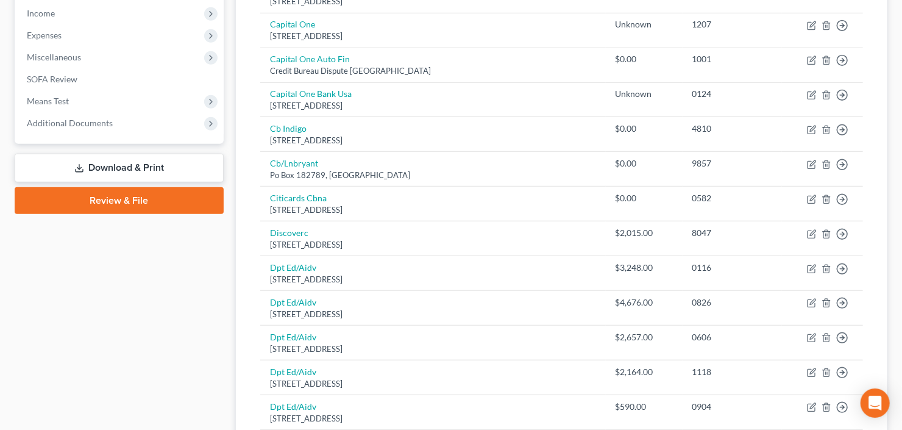
click at [102, 198] on link "Review & File" at bounding box center [119, 200] width 209 height 27
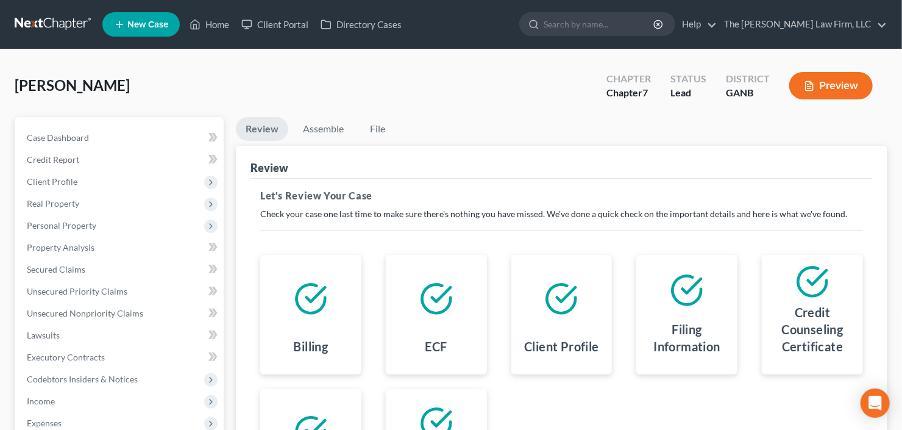
click at [308, 113] on div "[PERSON_NAME] Upgraded Chapter Chapter 7 Status Lead District GANB Preview" at bounding box center [451, 90] width 873 height 53
click at [314, 124] on link "Assemble" at bounding box center [323, 129] width 60 height 24
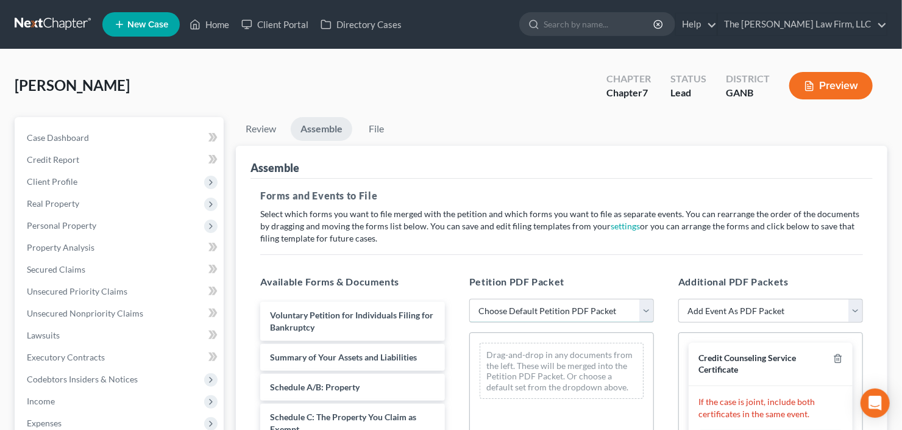
click at [570, 306] on select "Choose Default Petition PDF Packet Complete Bankruptcy Petition (all forms and …" at bounding box center [561, 311] width 185 height 24
select select "0"
click at [469, 299] on select "Choose Default Petition PDF Packet Complete Bankruptcy Petition (all forms and …" at bounding box center [561, 311] width 185 height 24
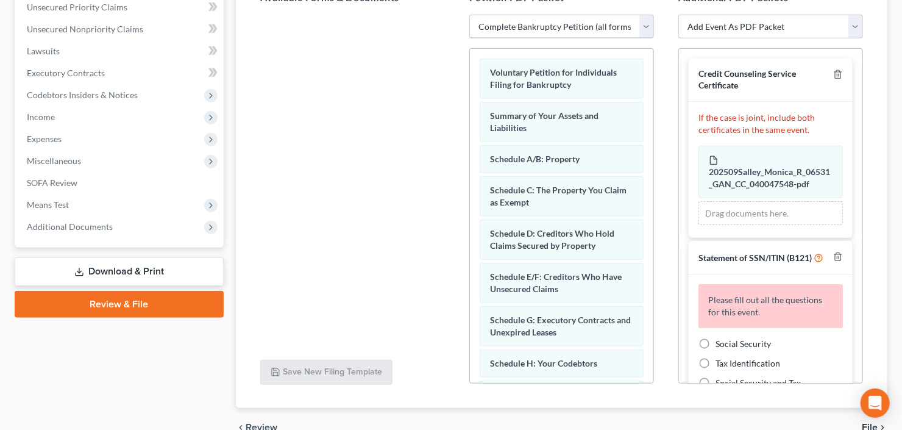
scroll to position [346, 0]
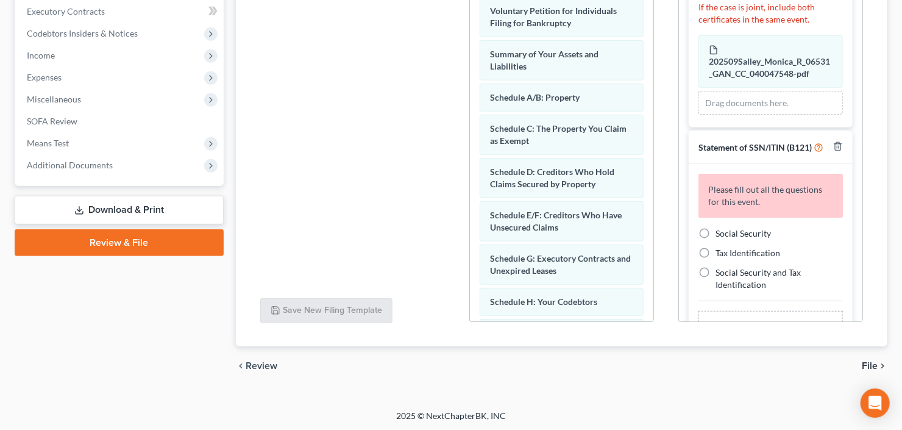
click at [716, 237] on label "Social Security" at bounding box center [743, 233] width 55 height 12
click at [721, 235] on input "Social Security" at bounding box center [725, 231] width 8 height 8
radio input "true"
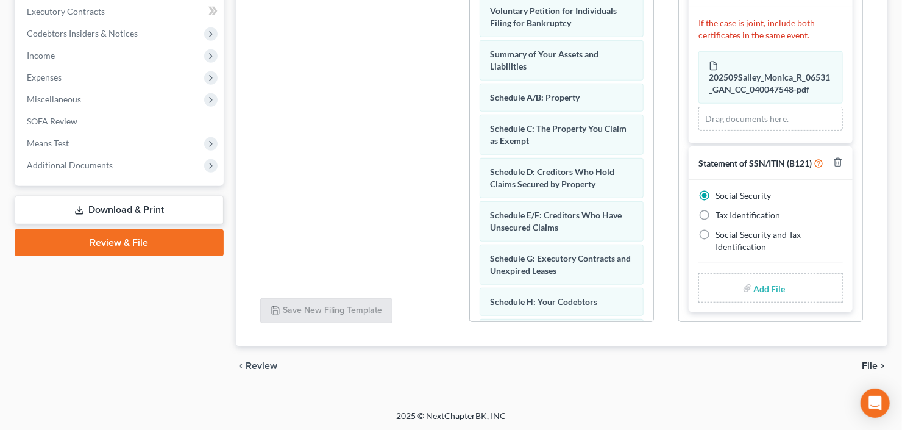
scroll to position [43, 0]
click at [867, 362] on span "File" at bounding box center [870, 366] width 16 height 10
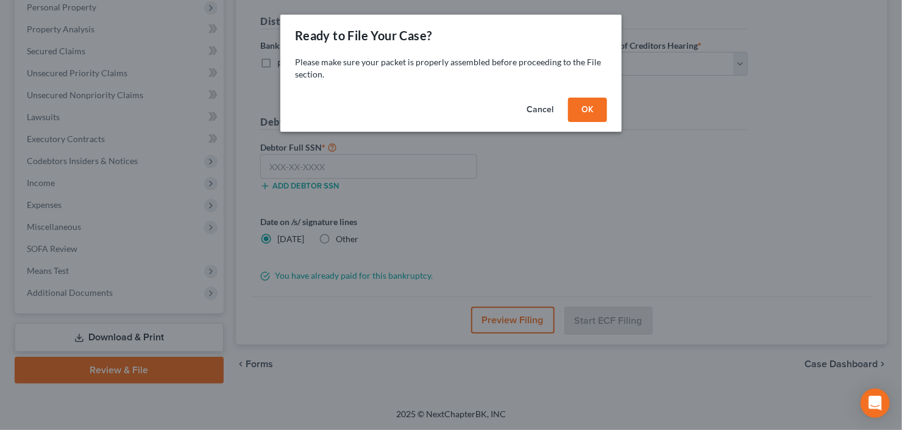
scroll to position [216, 0]
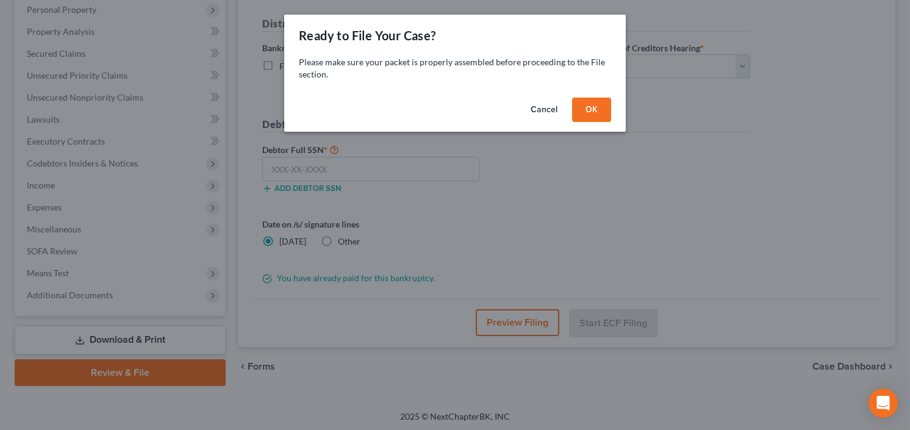
click at [581, 115] on button "OK" at bounding box center [591, 110] width 39 height 24
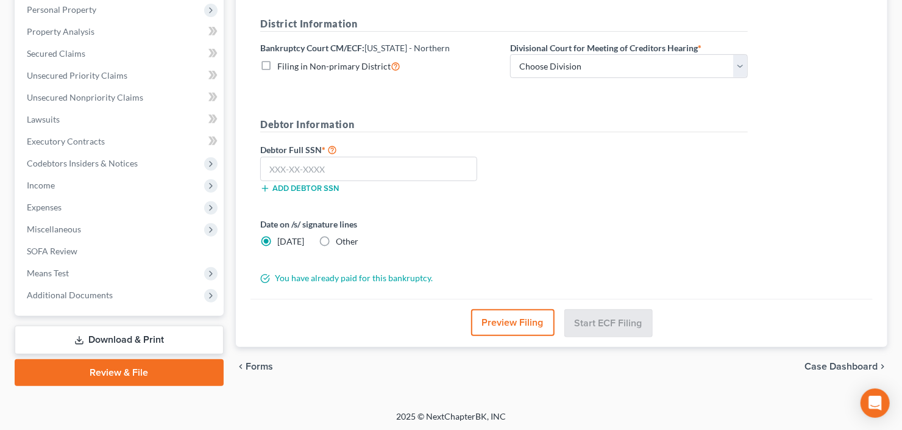
click at [95, 340] on link "Download & Print" at bounding box center [119, 340] width 209 height 29
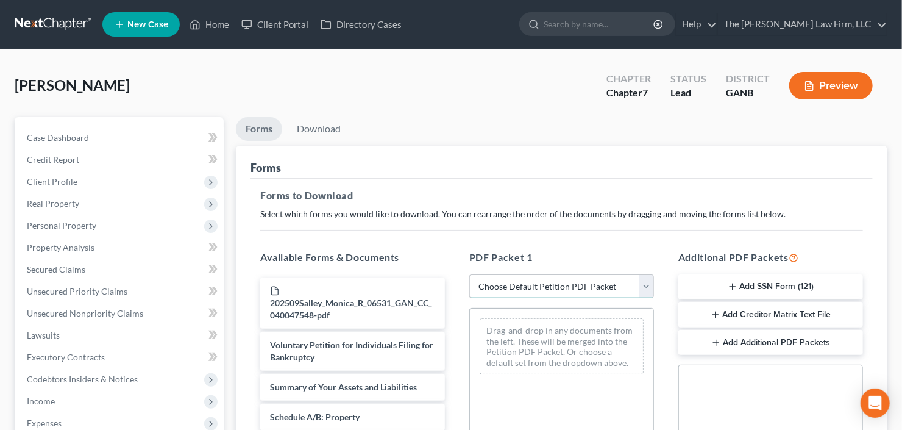
click at [563, 288] on select "Choose Default Petition PDF Packet Complete Bankruptcy Petition (all forms and …" at bounding box center [561, 286] width 185 height 24
select select "0"
click at [469, 274] on select "Choose Default Petition PDF Packet Complete Bankruptcy Petition (all forms and …" at bounding box center [561, 286] width 185 height 24
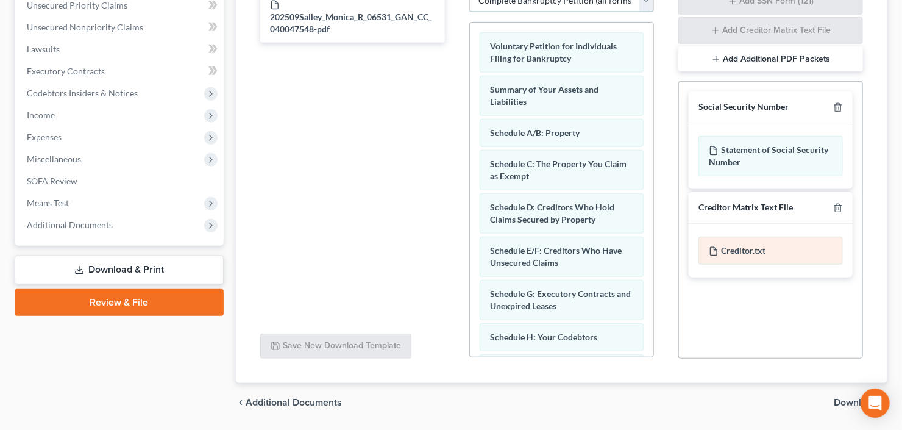
scroll to position [322, 0]
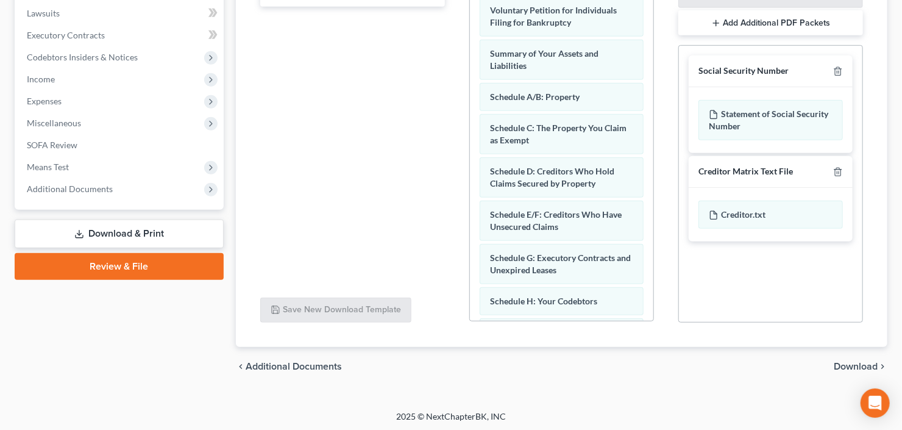
click at [854, 366] on span "Download" at bounding box center [856, 367] width 44 height 10
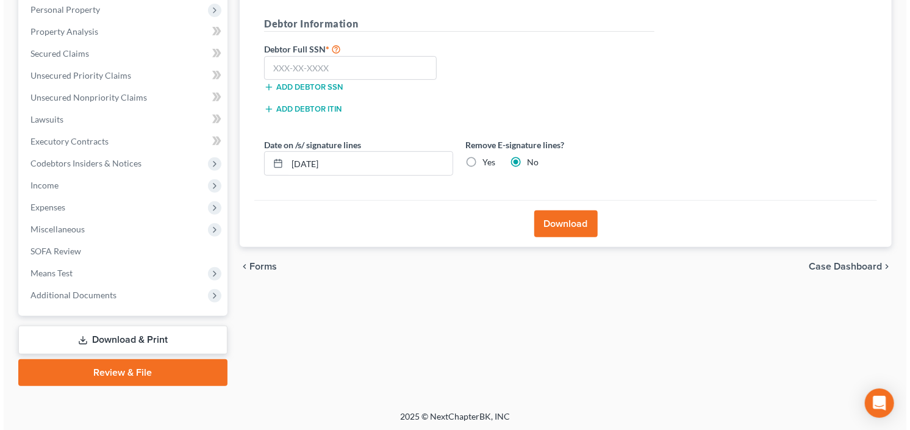
scroll to position [21, 0]
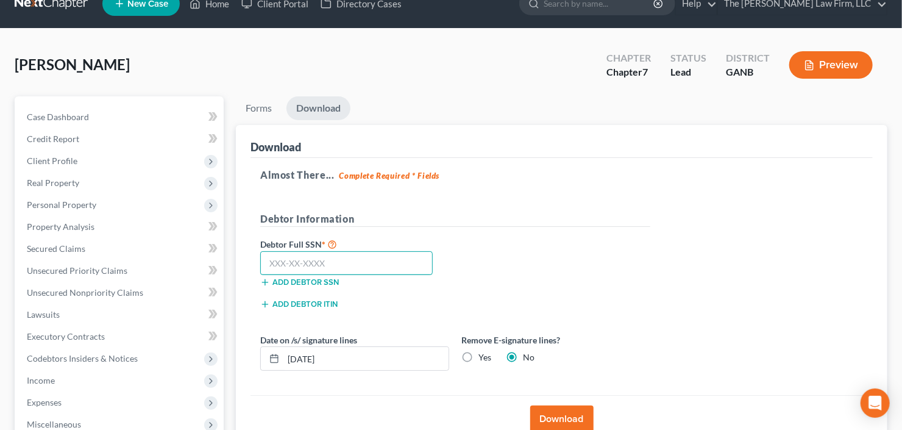
click at [288, 269] on input "text" at bounding box center [346, 263] width 173 height 24
type input "237-49-3202"
click at [564, 420] on button "Download" at bounding box center [561, 418] width 63 height 27
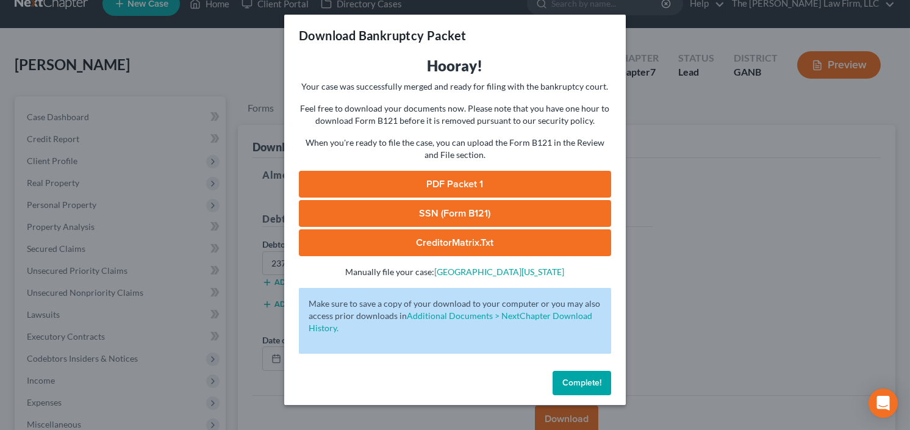
click at [452, 176] on link "PDF Packet 1" at bounding box center [455, 184] width 312 height 27
click at [460, 207] on link "SSN (Form B121)" at bounding box center [455, 213] width 312 height 27
